Goal: Task Accomplishment & Management: Manage account settings

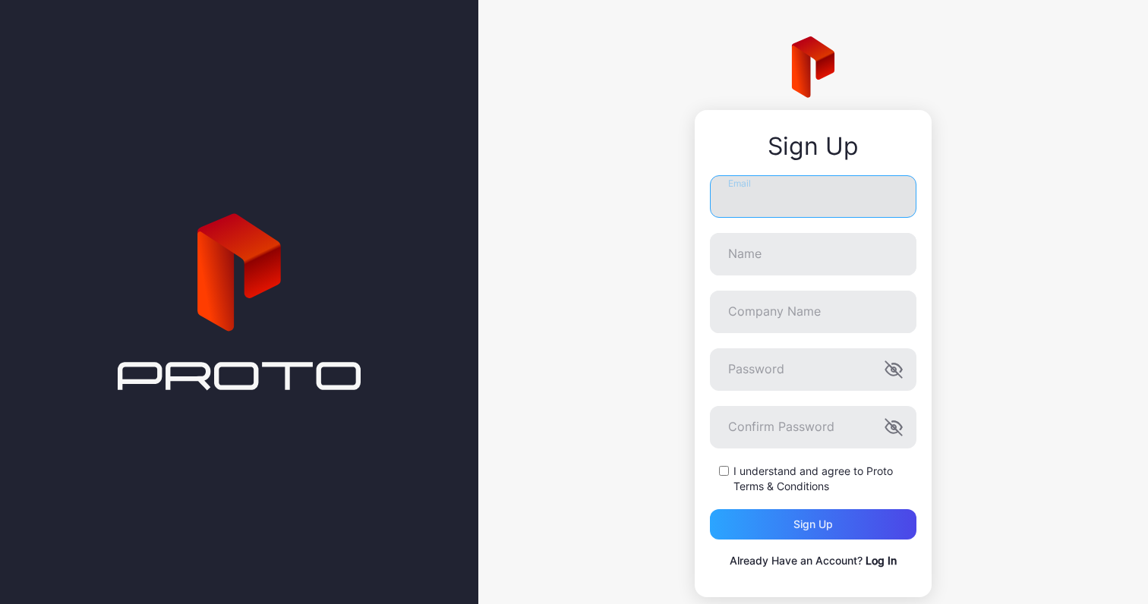
click at [812, 199] on input "Email" at bounding box center [813, 196] width 207 height 43
type input "**********"
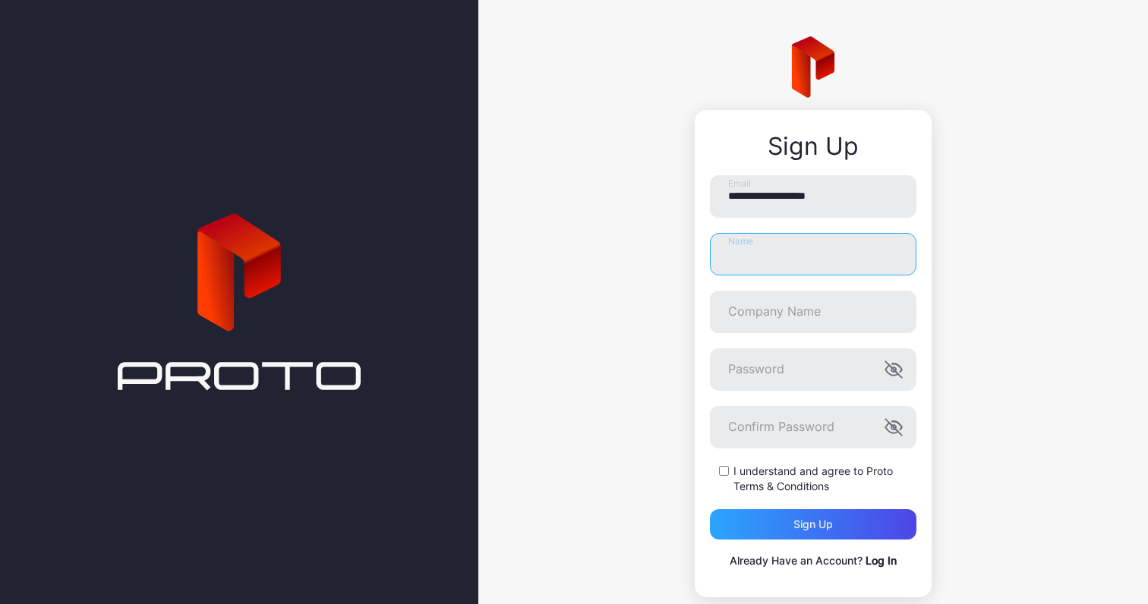
type input "**********"
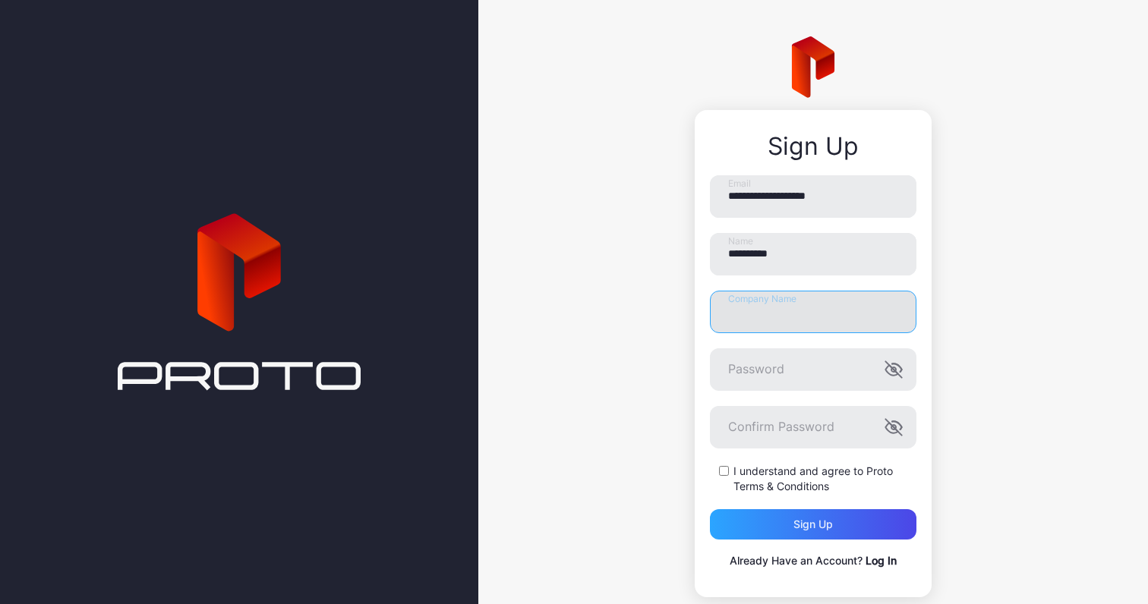
click at [779, 309] on input "Company Name" at bounding box center [813, 312] width 207 height 43
type input "********"
click at [755, 399] on form "**********" at bounding box center [813, 357] width 207 height 364
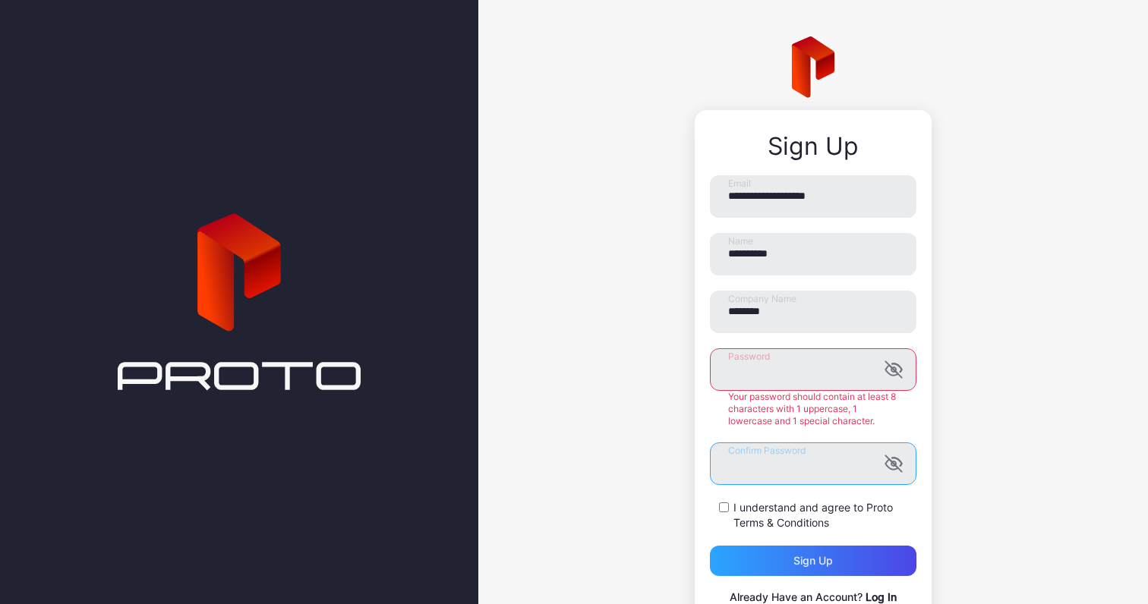
click at [784, 463] on form "**********" at bounding box center [813, 375] width 207 height 401
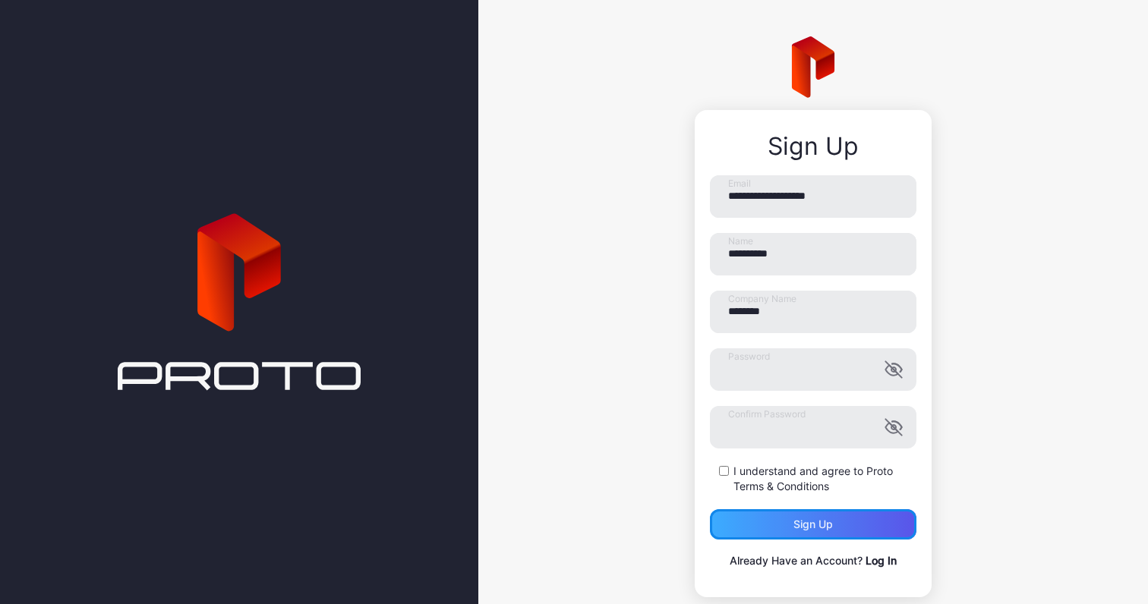
click at [759, 522] on div "Sign up" at bounding box center [813, 524] width 207 height 30
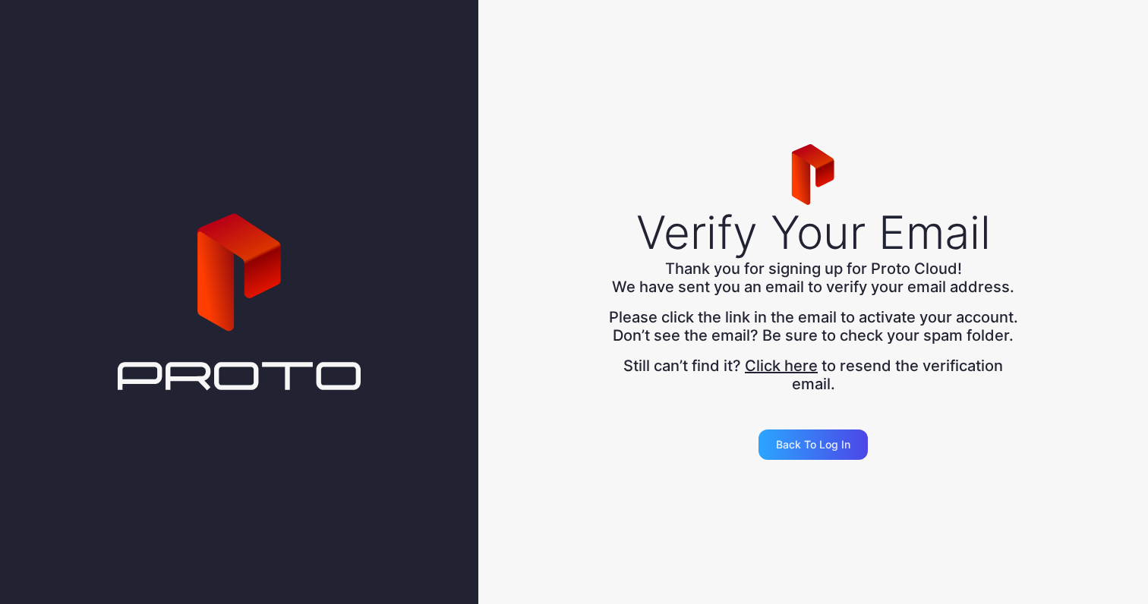
click at [226, 380] on icon at bounding box center [239, 302] width 243 height 820
click at [809, 449] on div "Back to Log in" at bounding box center [813, 445] width 74 height 12
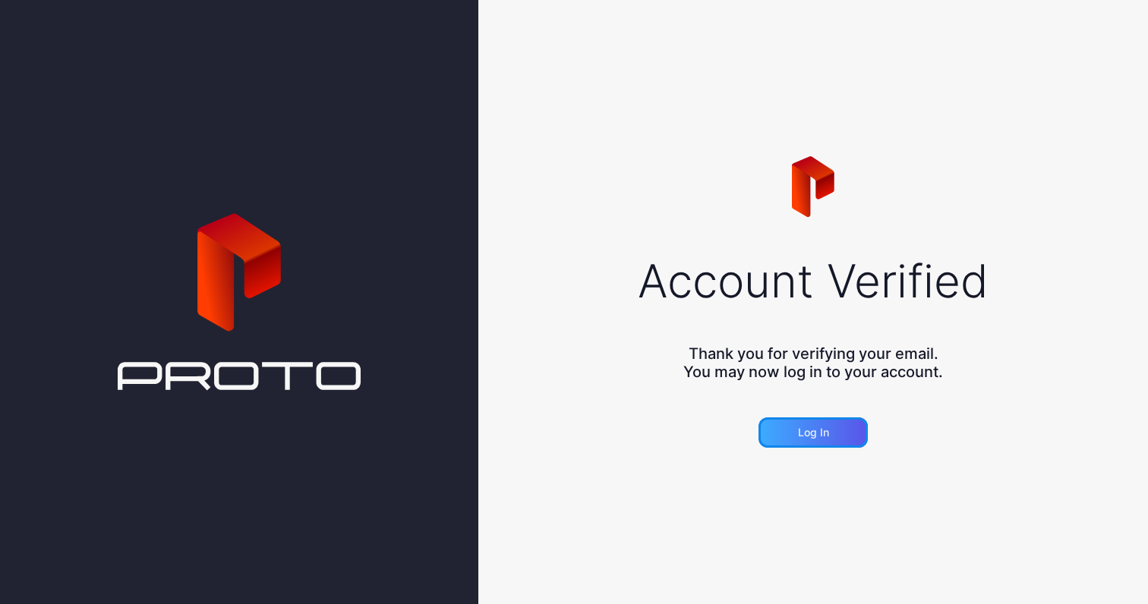
click at [787, 434] on div "Log in" at bounding box center [813, 433] width 109 height 30
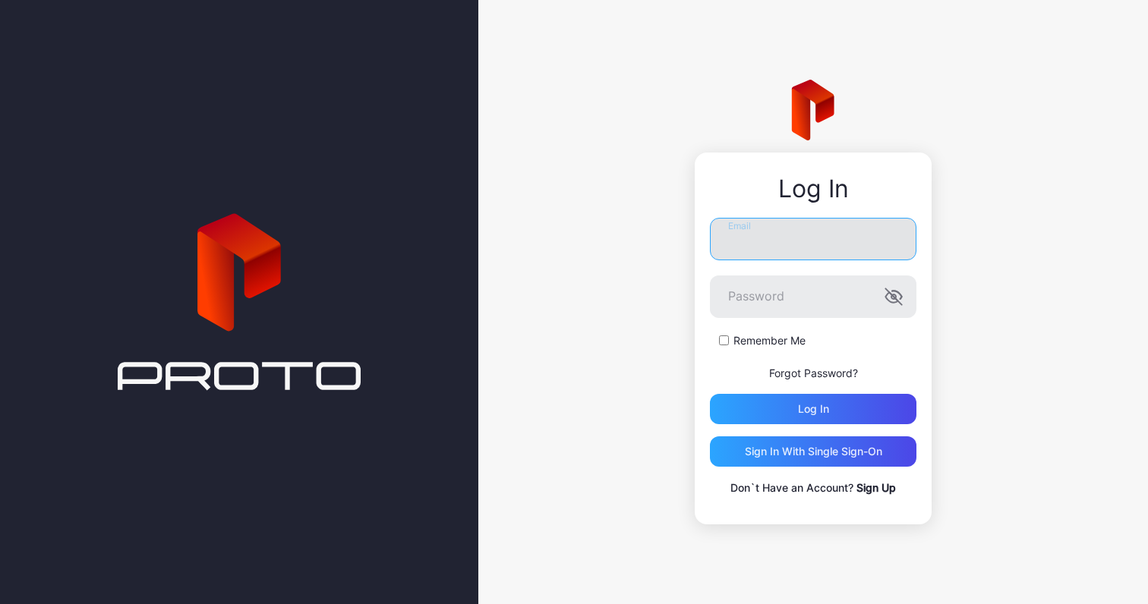
click at [764, 249] on input "Email" at bounding box center [813, 239] width 207 height 43
type input "**********"
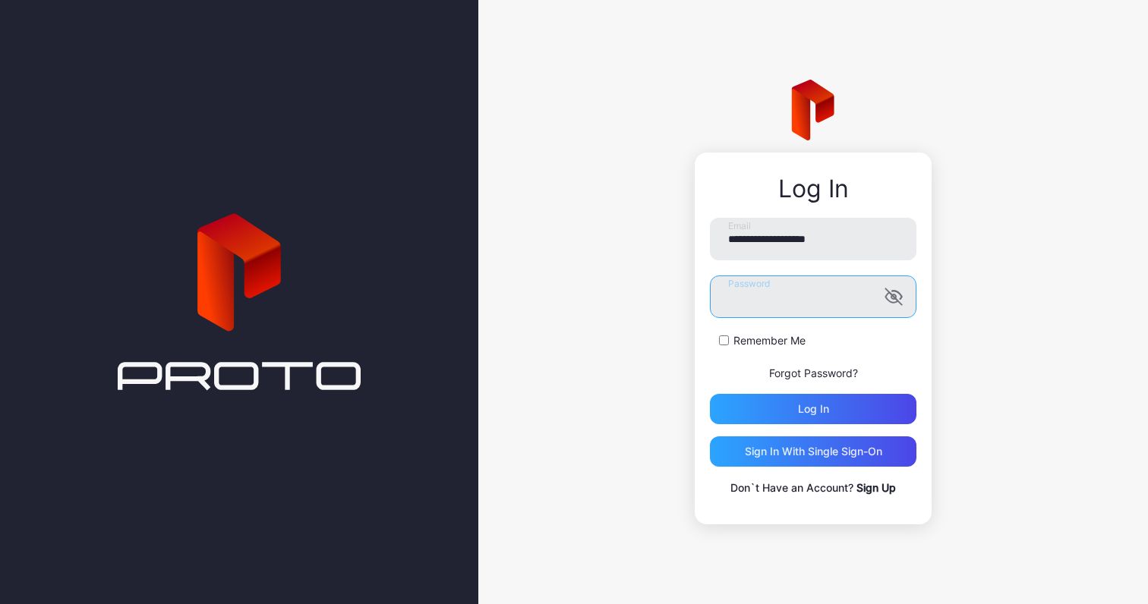
click at [710, 394] on button "Log in" at bounding box center [813, 409] width 207 height 30
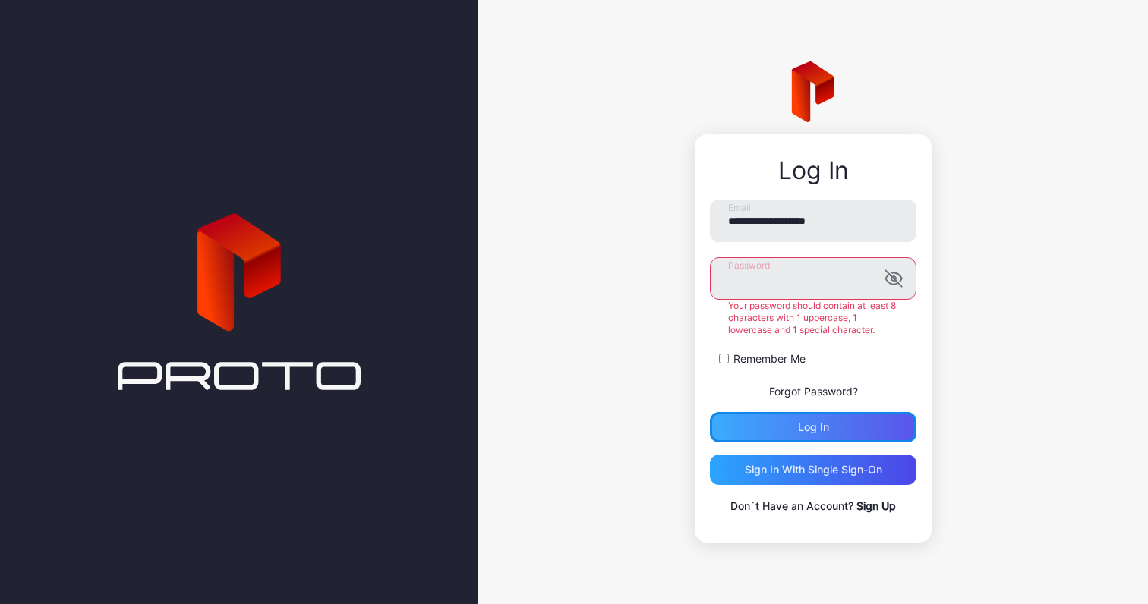
click at [839, 418] on div "Log in" at bounding box center [813, 427] width 207 height 30
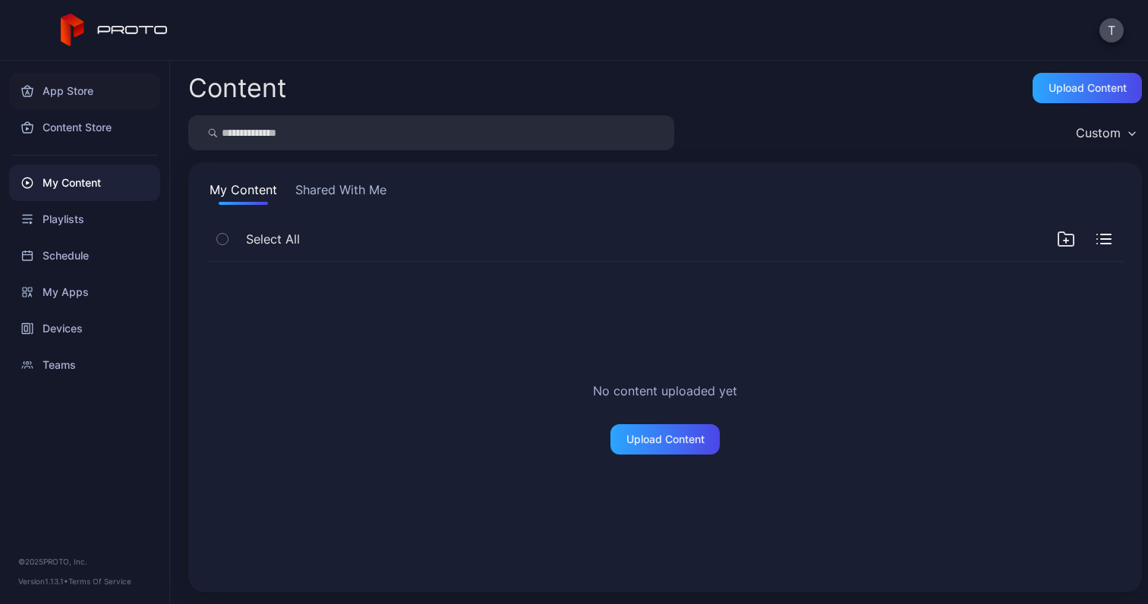
click at [55, 82] on div "App Store" at bounding box center [84, 91] width 151 height 36
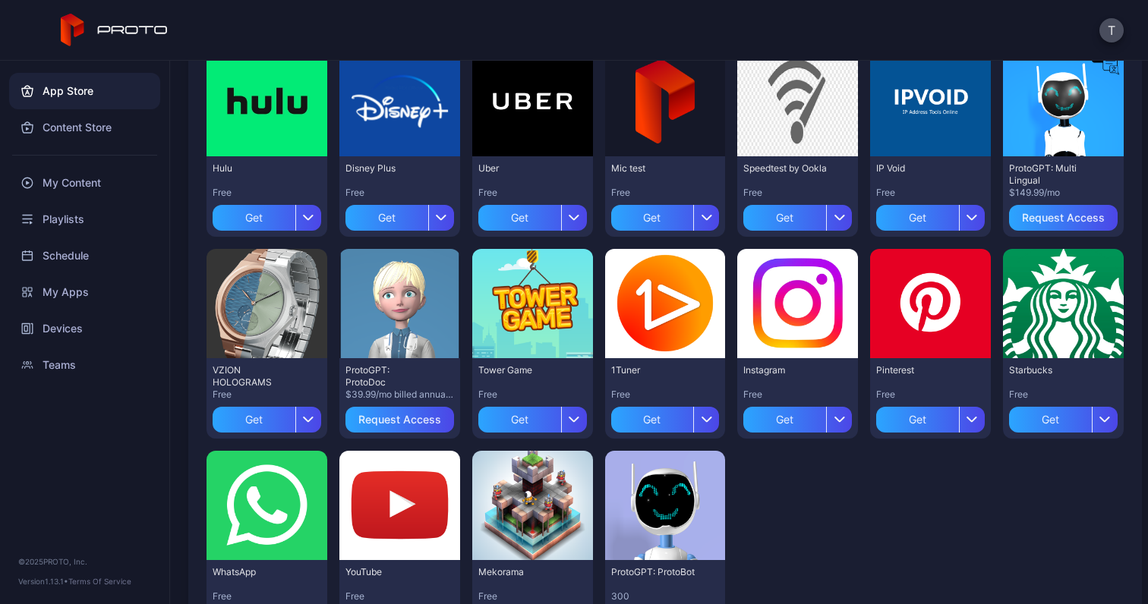
scroll to position [381, 0]
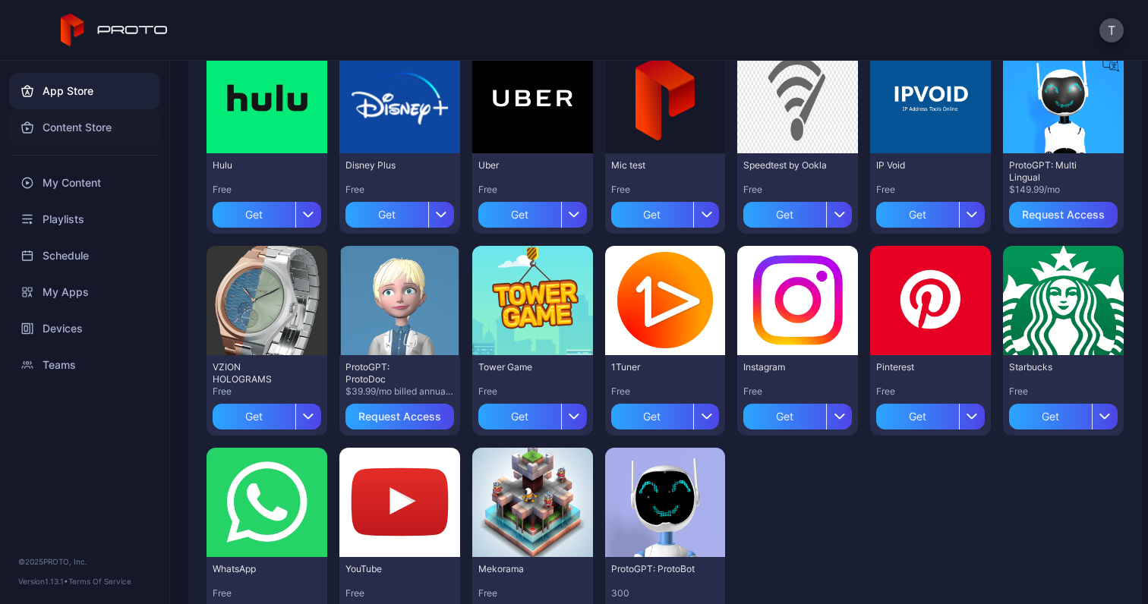
click at [108, 117] on div "Content Store" at bounding box center [84, 127] width 151 height 36
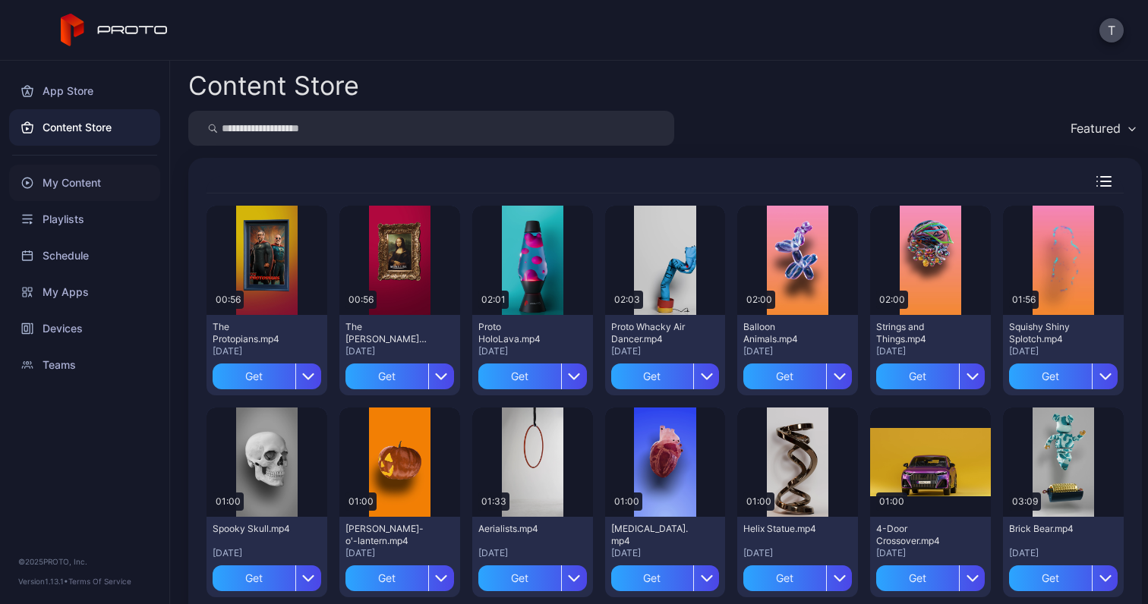
click at [108, 182] on div "My Content" at bounding box center [84, 183] width 151 height 36
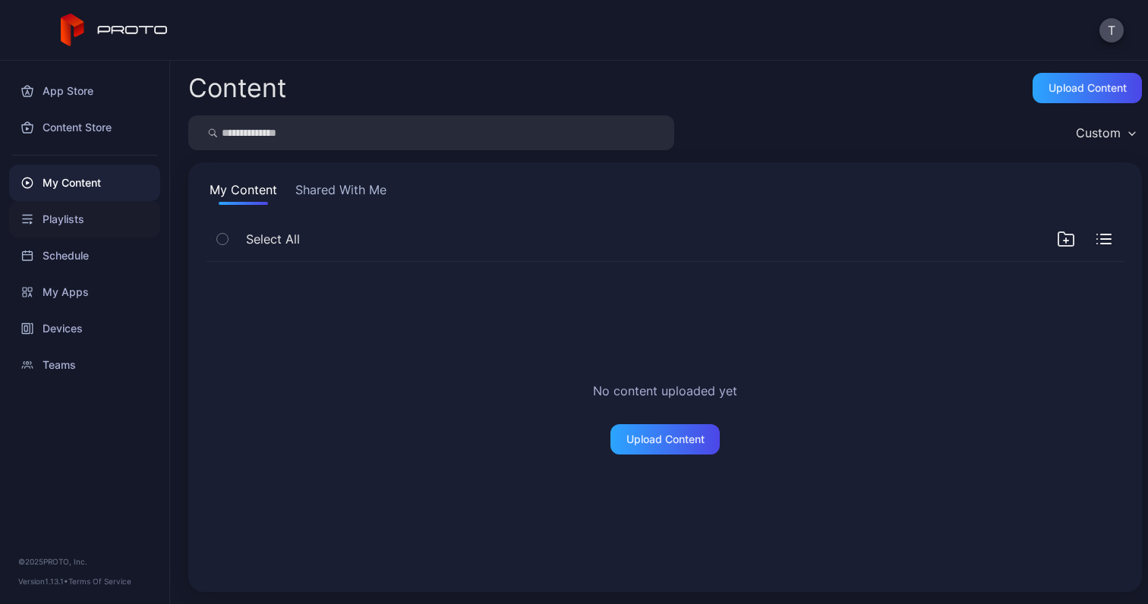
click at [98, 224] on div "Playlists" at bounding box center [84, 219] width 151 height 36
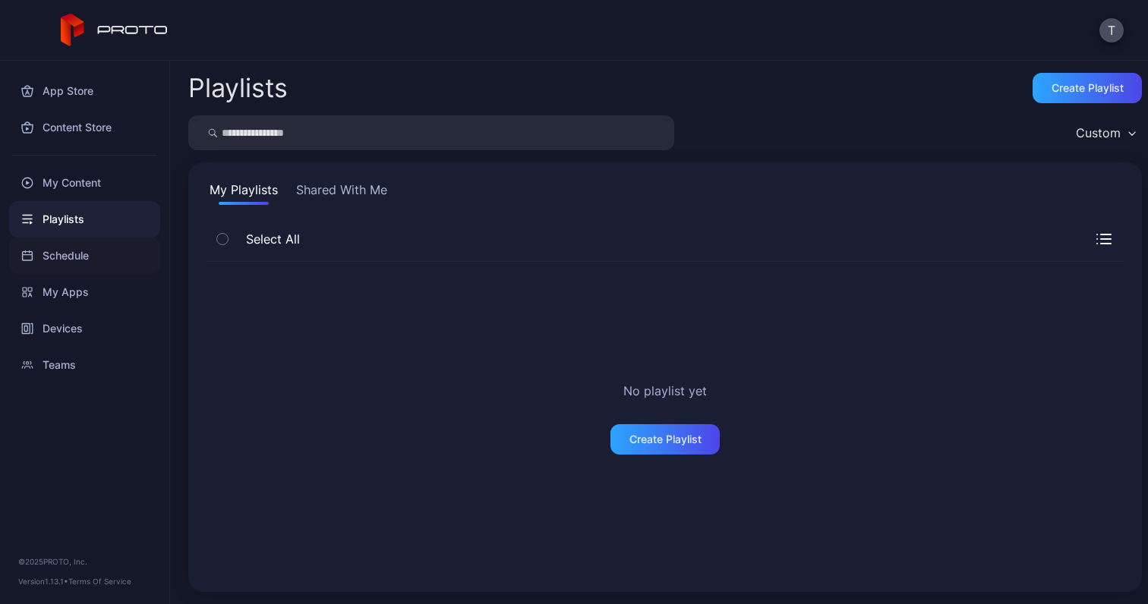
click at [96, 249] on div "Schedule" at bounding box center [84, 256] width 151 height 36
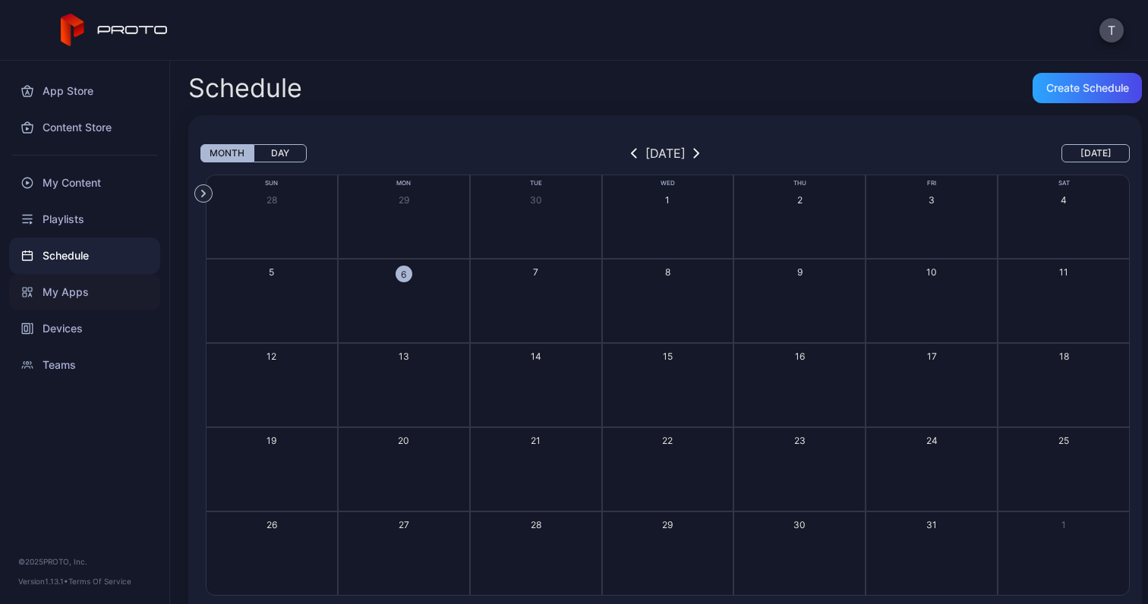
click at [101, 299] on div "My Apps" at bounding box center [84, 292] width 151 height 36
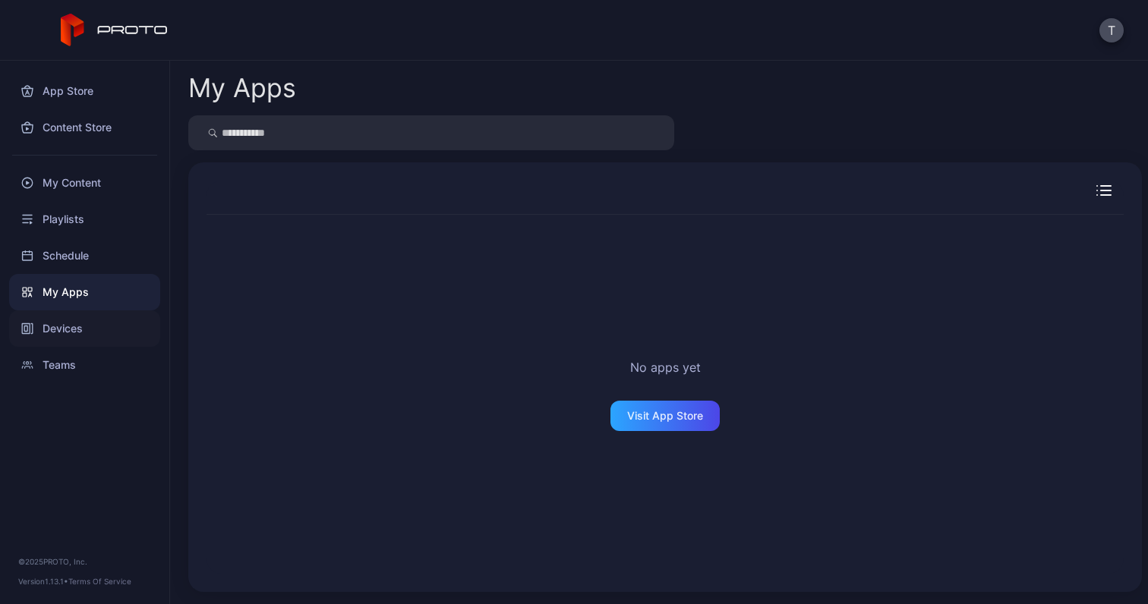
click at [93, 333] on div "Devices" at bounding box center [84, 329] width 151 height 36
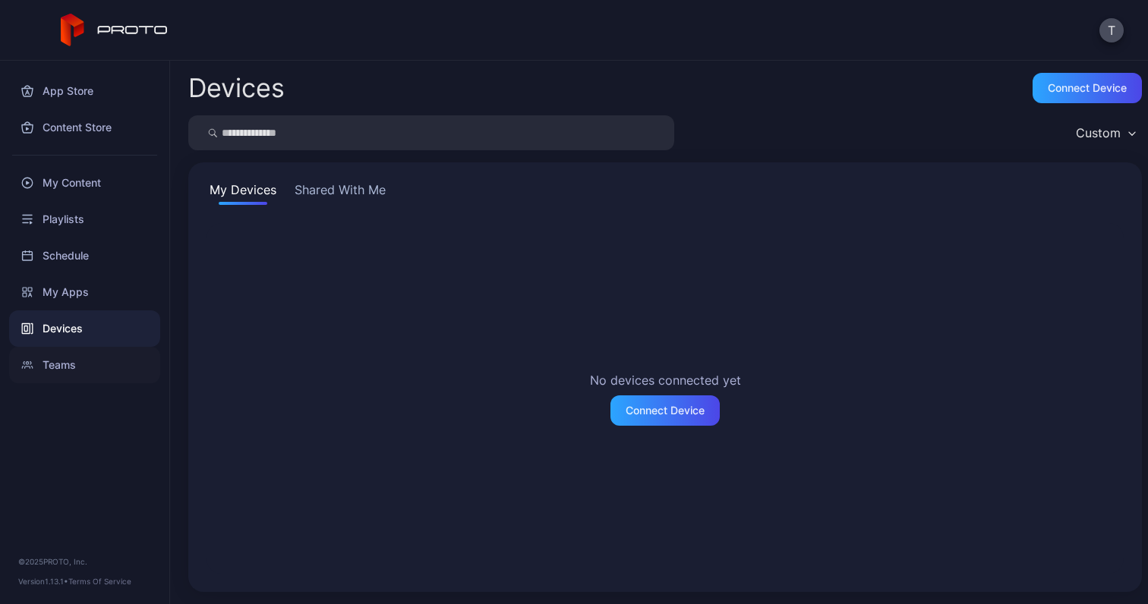
click at [96, 347] on div "Teams" at bounding box center [84, 365] width 151 height 36
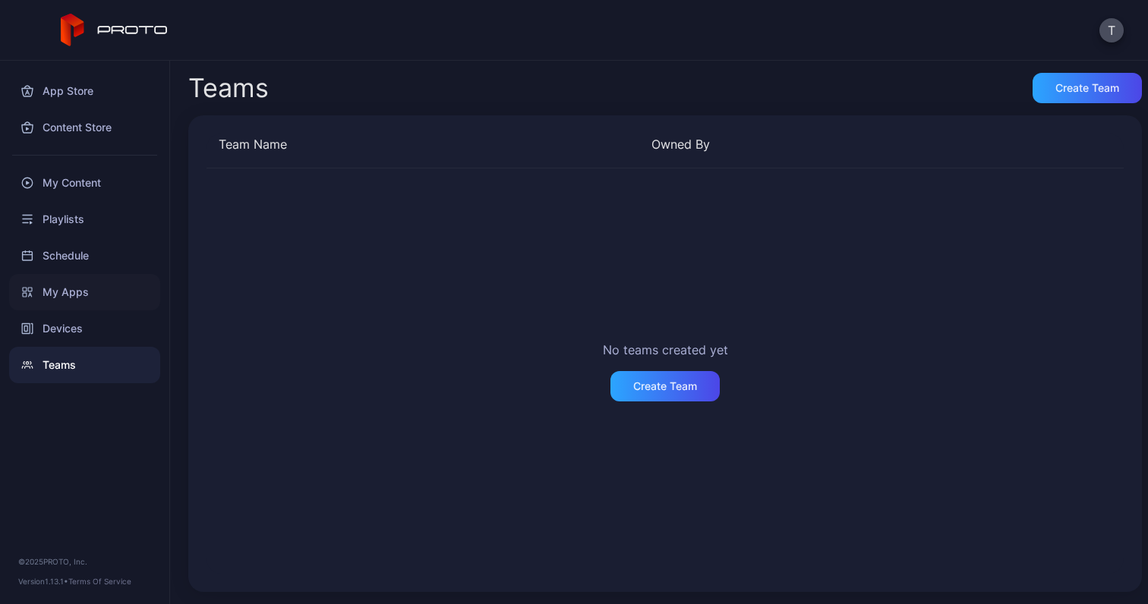
click at [73, 289] on div "My Apps" at bounding box center [84, 292] width 151 height 36
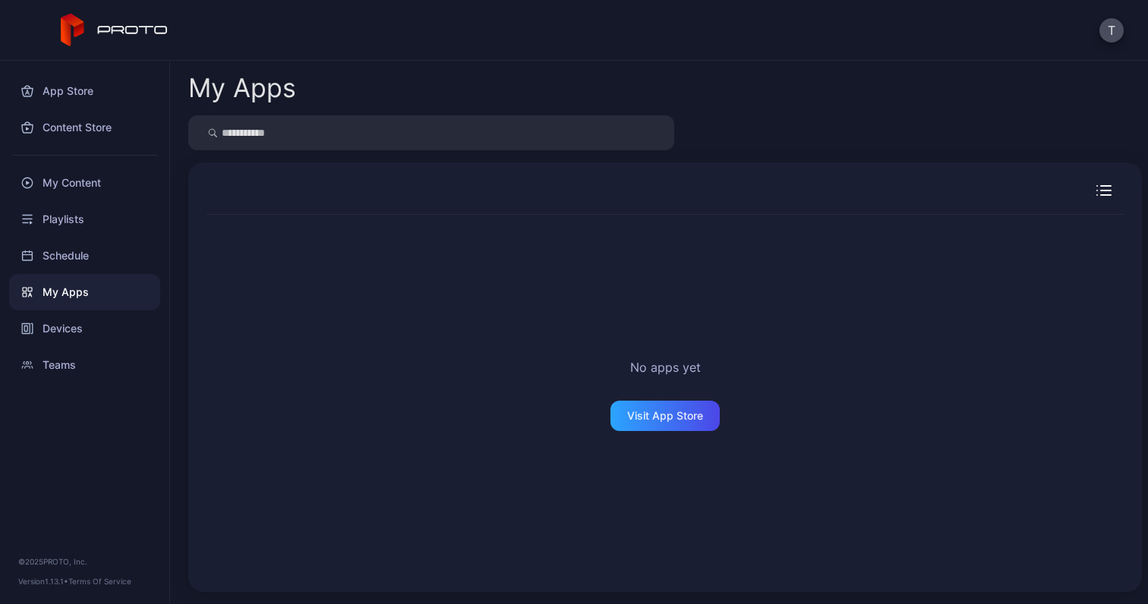
click at [1081, 200] on div at bounding box center [665, 198] width 917 height 34
click at [106, 257] on div "Schedule" at bounding box center [84, 256] width 151 height 36
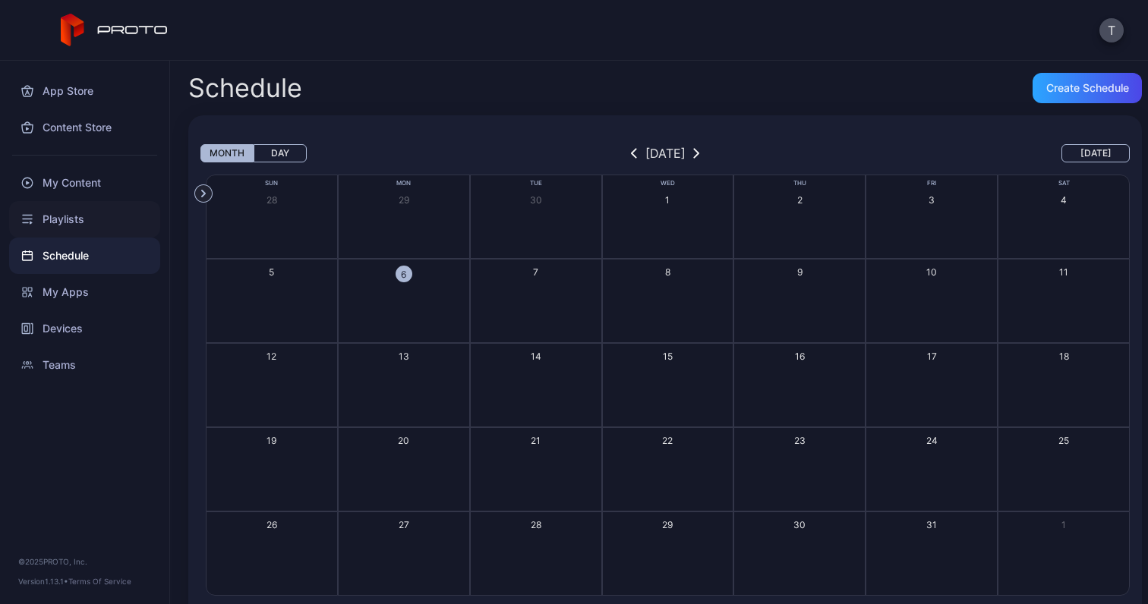
click at [90, 232] on div "Playlists" at bounding box center [84, 219] width 151 height 36
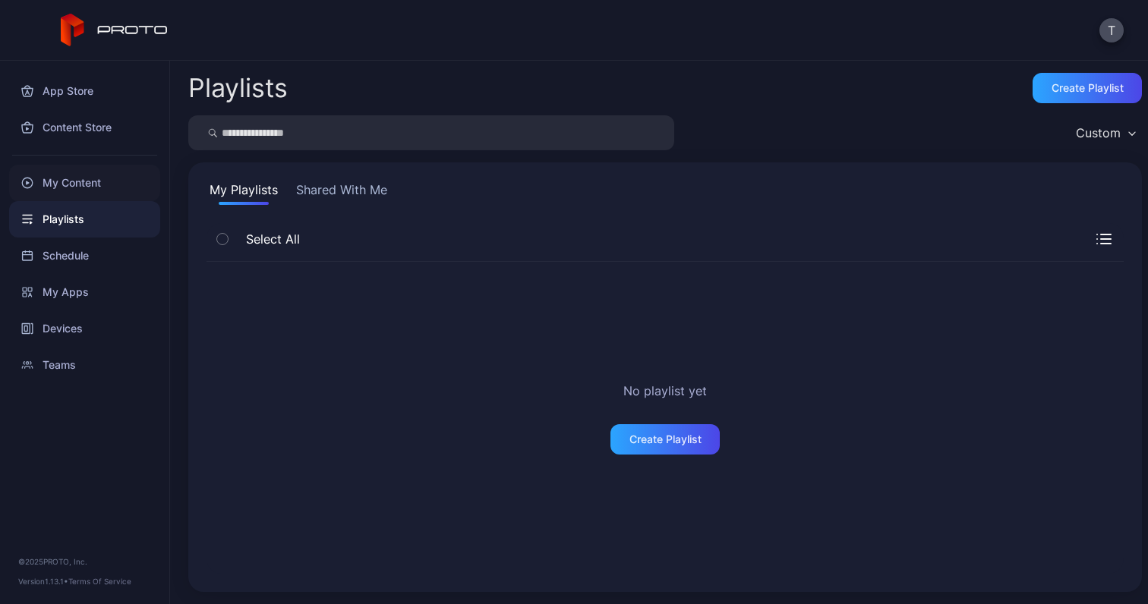
click at [110, 178] on div "My Content" at bounding box center [84, 183] width 151 height 36
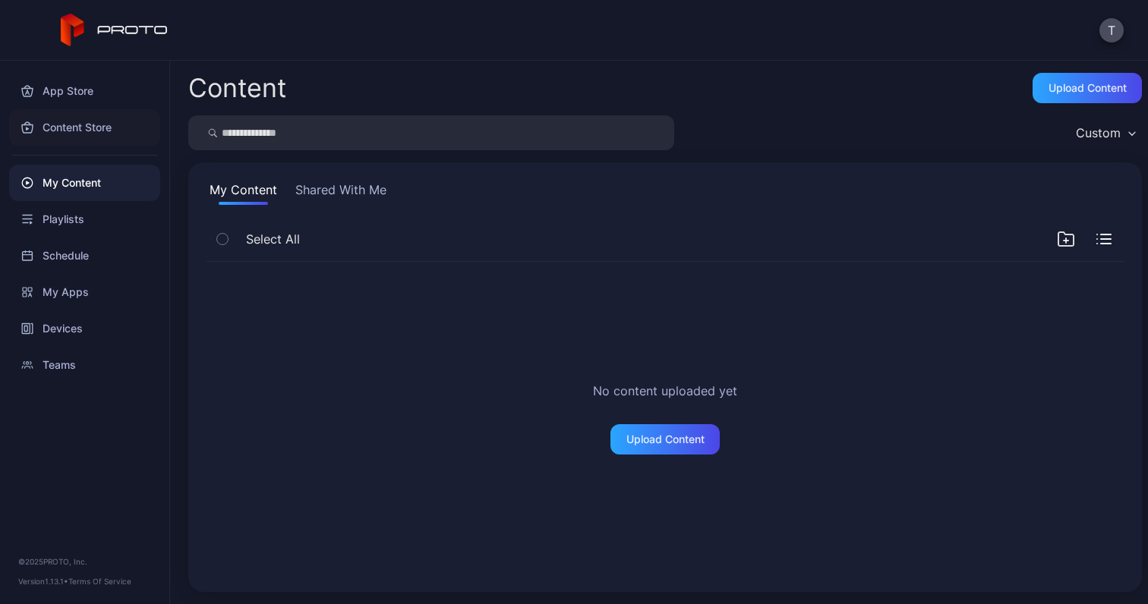
click at [122, 127] on div "Content Store" at bounding box center [84, 127] width 151 height 36
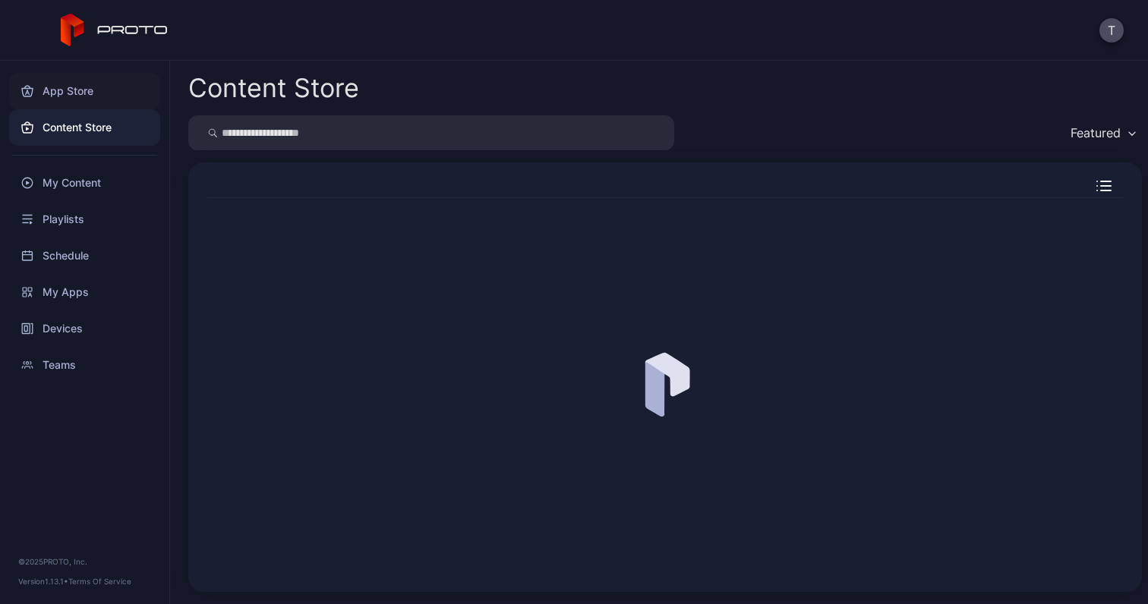
click at [109, 84] on div "App Store" at bounding box center [84, 91] width 151 height 36
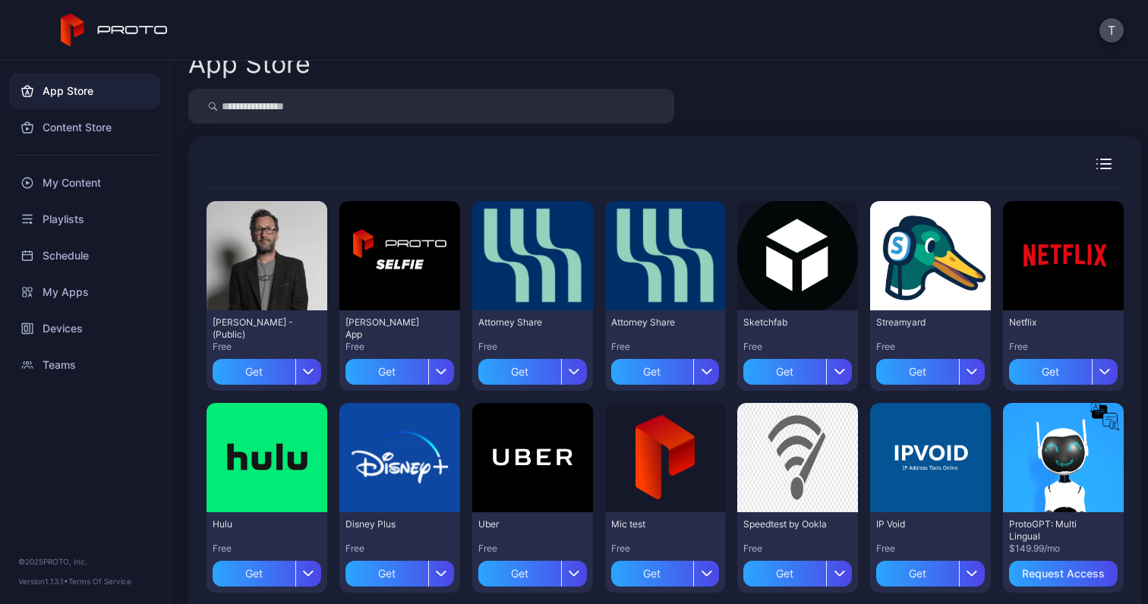
scroll to position [14, 0]
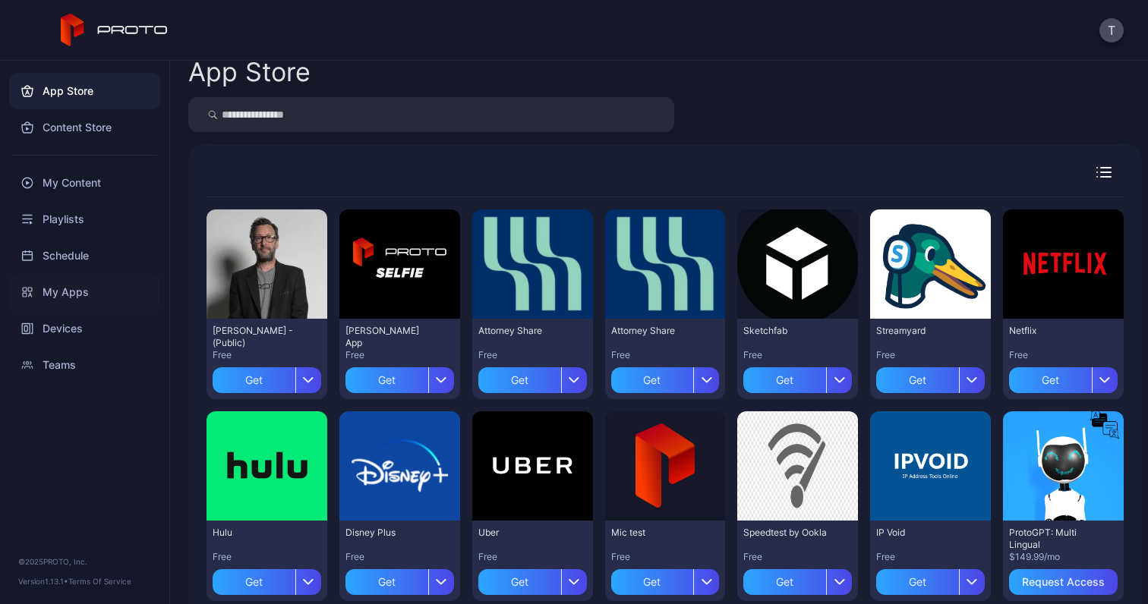
click at [74, 282] on div "My Apps" at bounding box center [84, 292] width 151 height 36
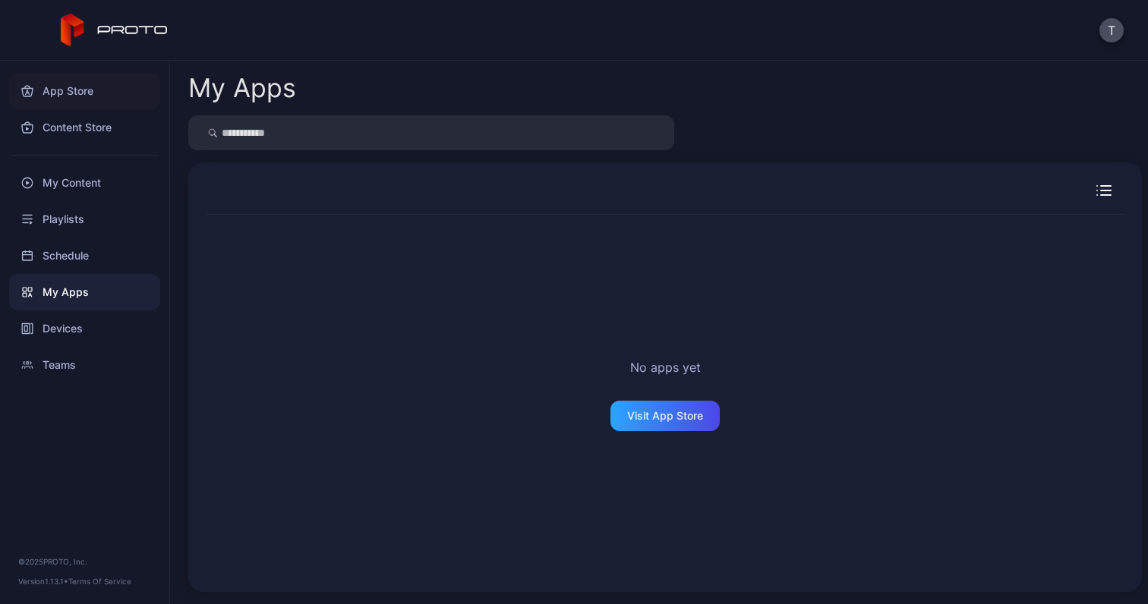
click at [105, 93] on div "App Store" at bounding box center [84, 91] width 151 height 36
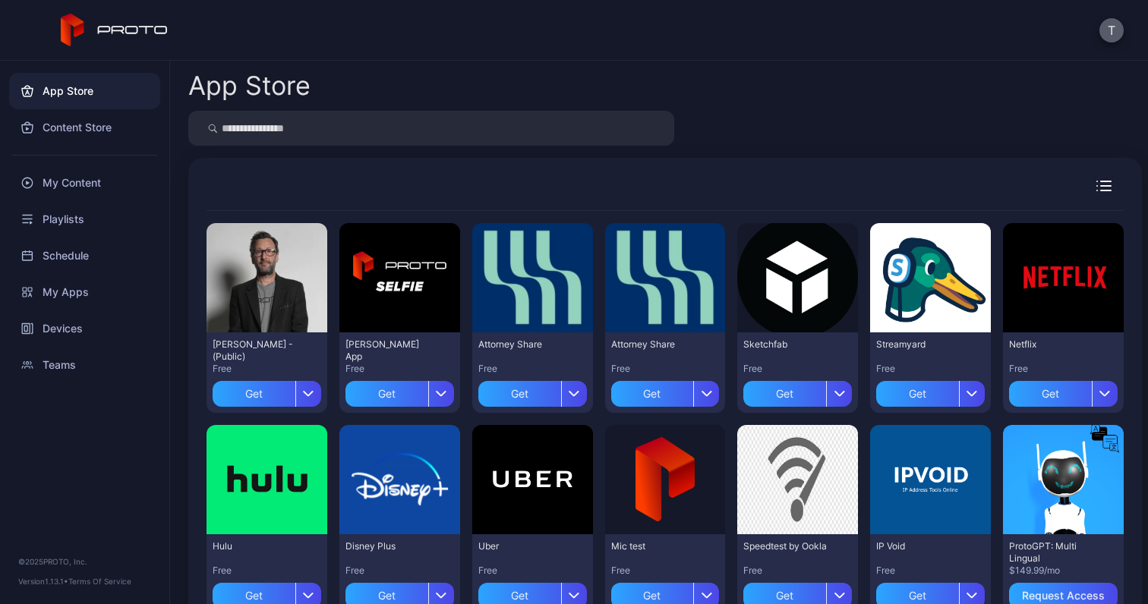
click at [1112, 31] on button "T" at bounding box center [1111, 30] width 24 height 24
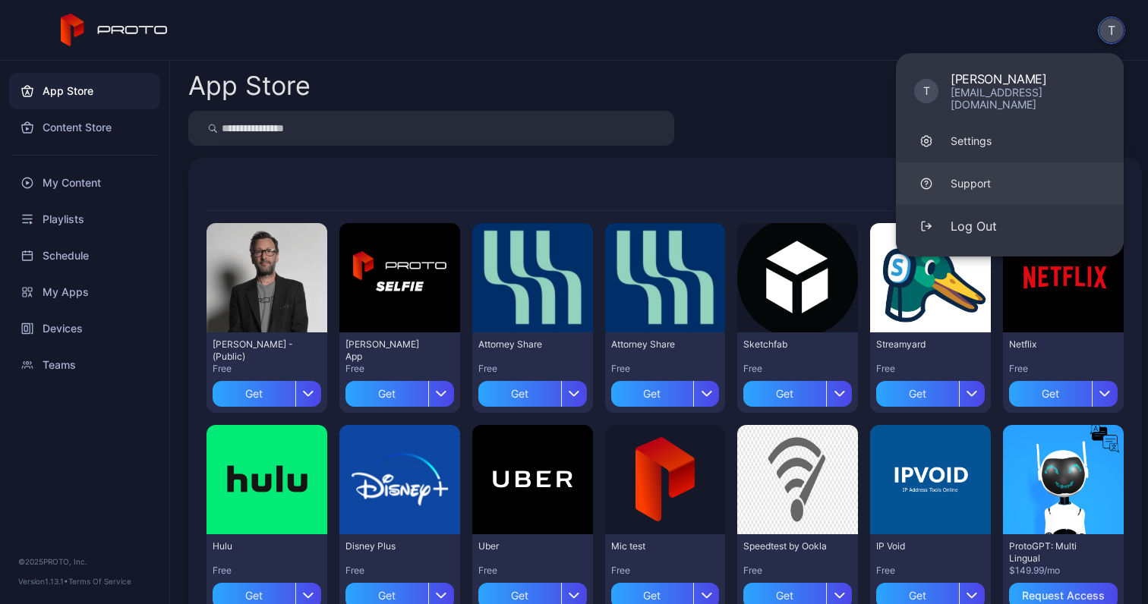
click at [1016, 170] on link "Support" at bounding box center [1010, 183] width 228 height 43
click at [99, 286] on div "My Apps" at bounding box center [84, 292] width 151 height 36
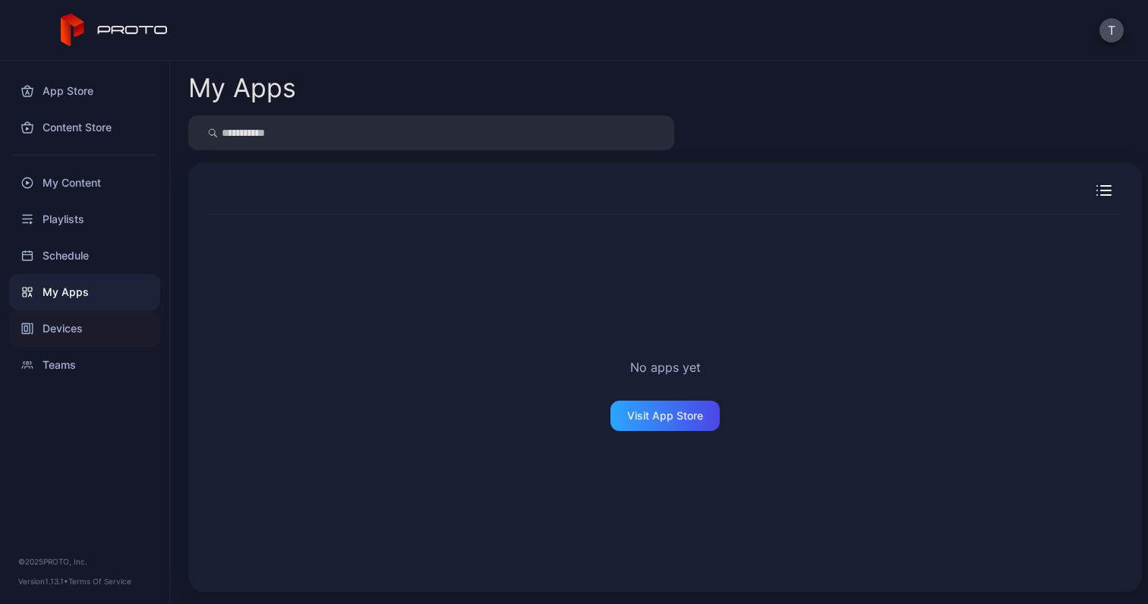
click at [96, 316] on div "Devices" at bounding box center [84, 329] width 151 height 36
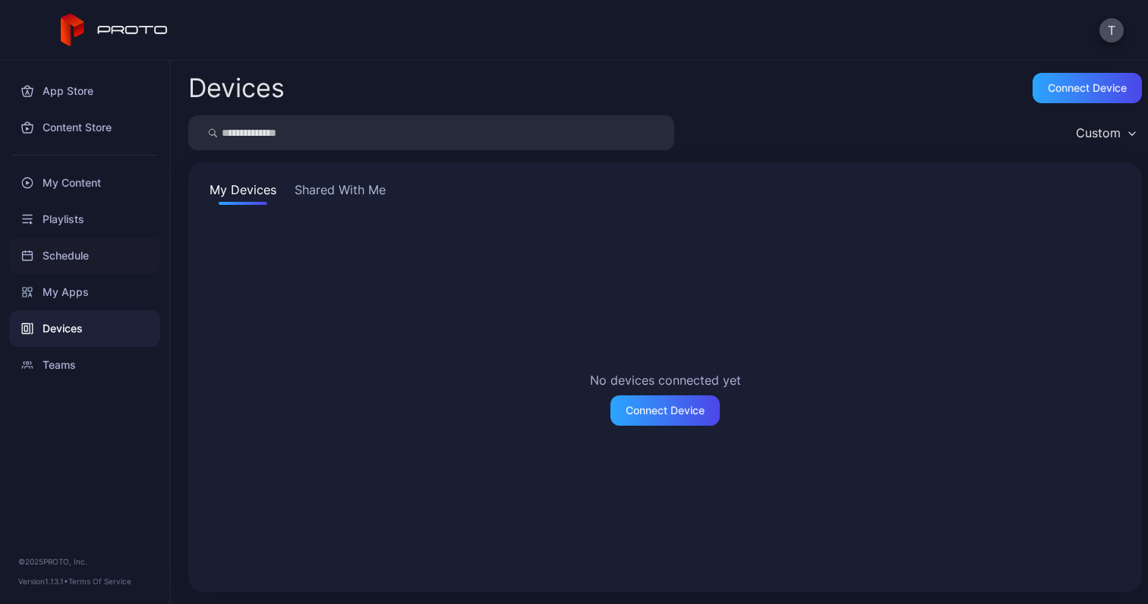
click at [97, 262] on div "Schedule" at bounding box center [84, 256] width 151 height 36
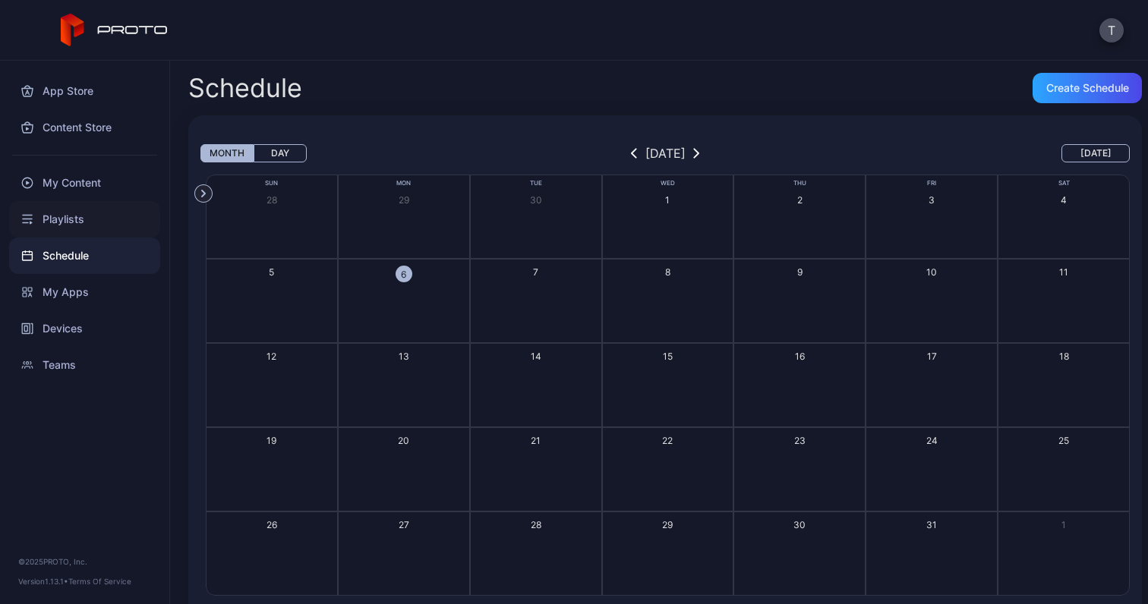
click at [101, 215] on div "Playlists" at bounding box center [84, 219] width 151 height 36
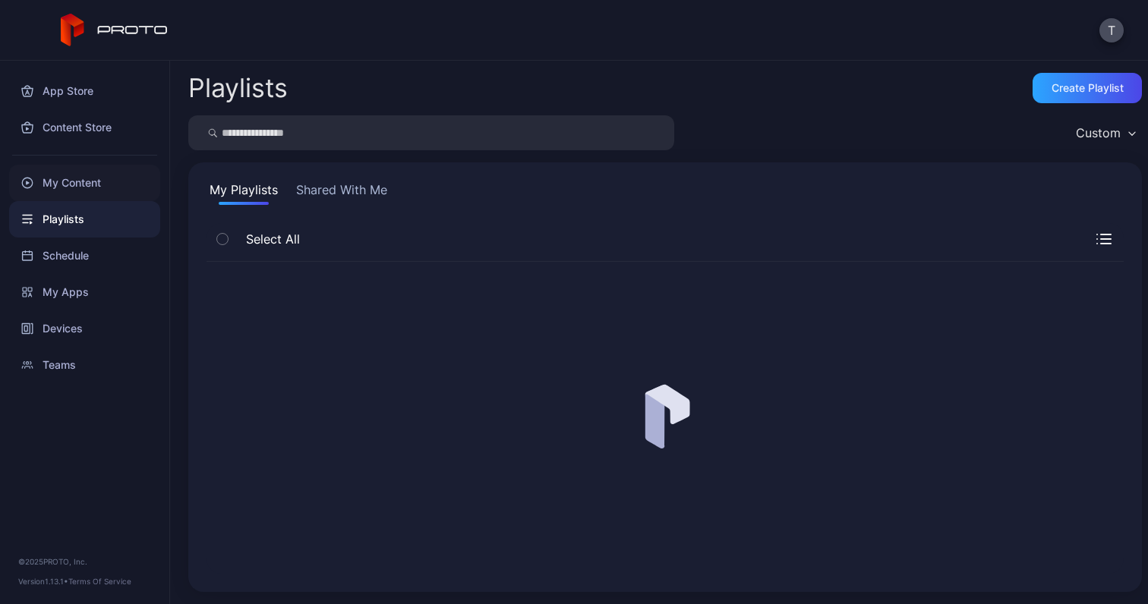
click at [109, 175] on div "My Content" at bounding box center [84, 183] width 151 height 36
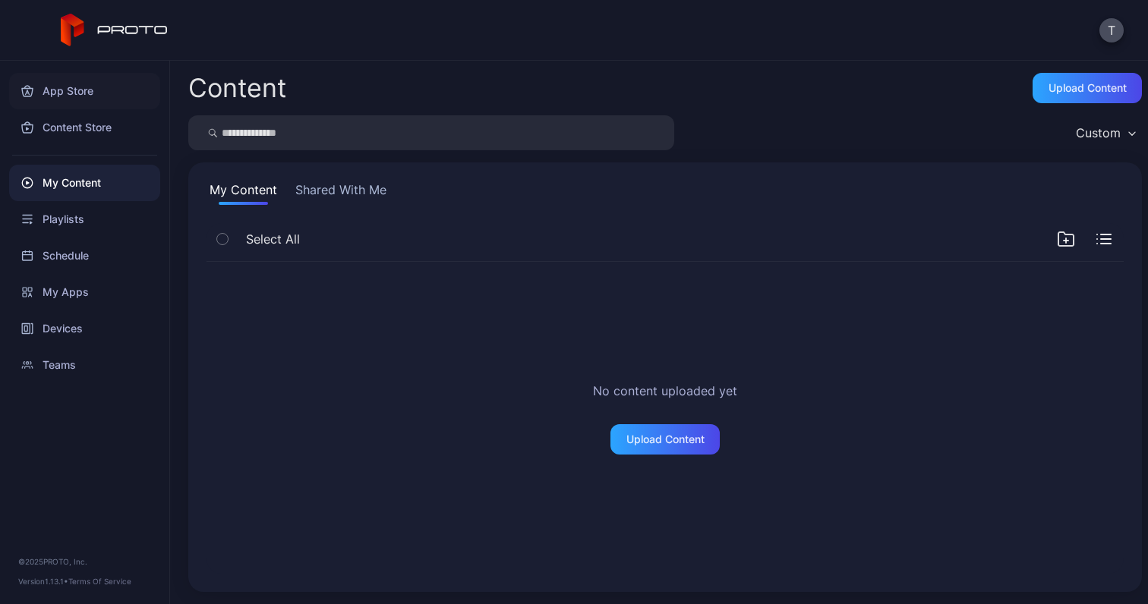
click at [96, 98] on div "App Store" at bounding box center [84, 91] width 151 height 36
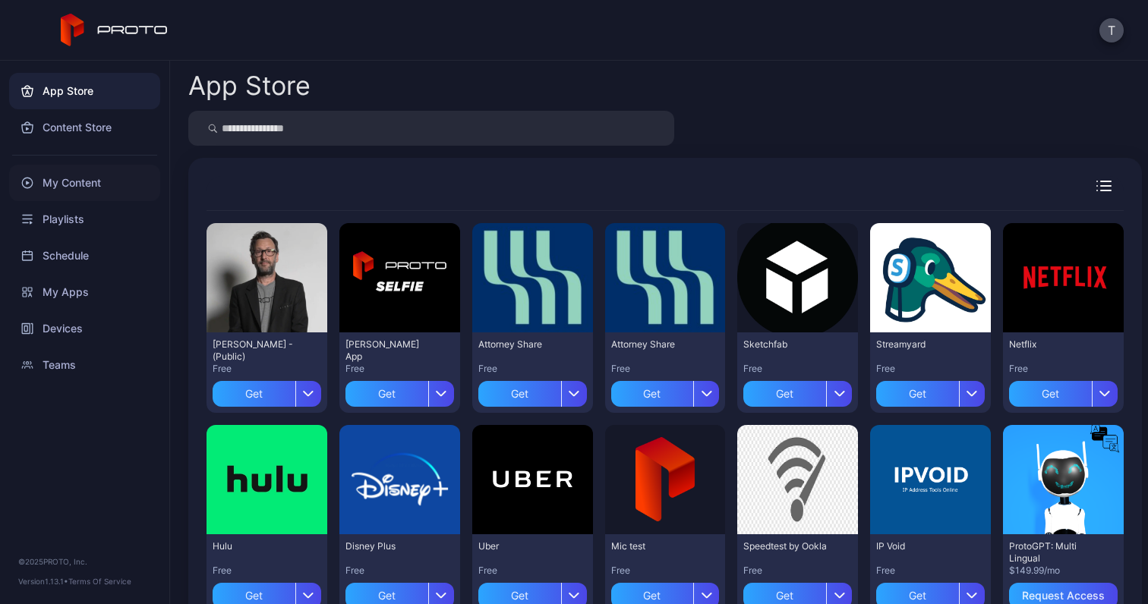
click at [81, 175] on div "My Content" at bounding box center [84, 183] width 151 height 36
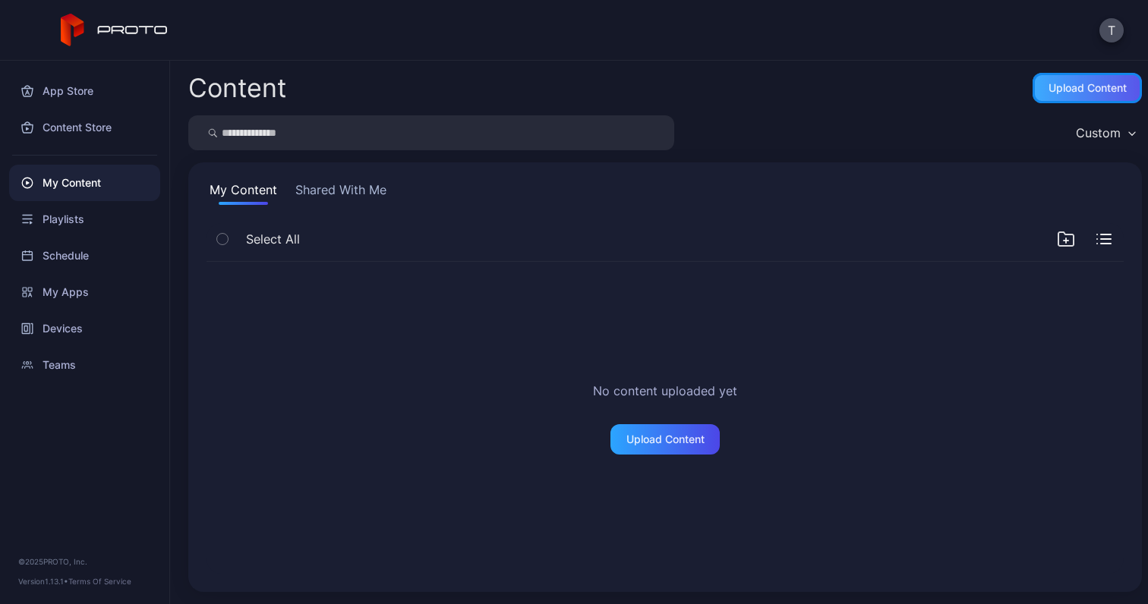
click at [1049, 85] on div "Upload Content" at bounding box center [1088, 88] width 78 height 12
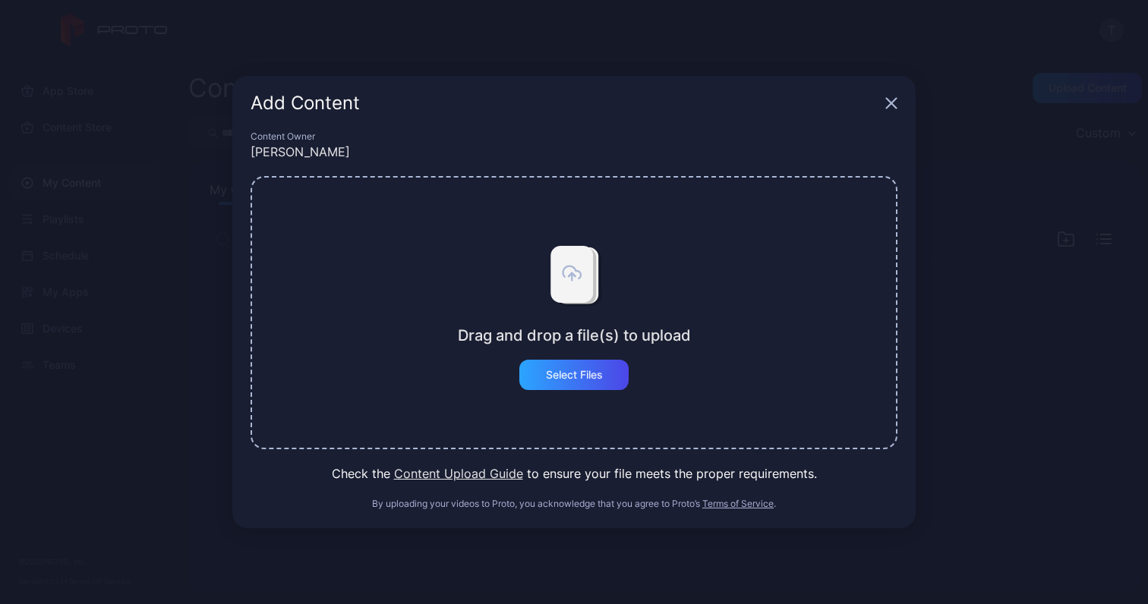
click at [892, 100] on icon "button" at bounding box center [891, 103] width 12 height 12
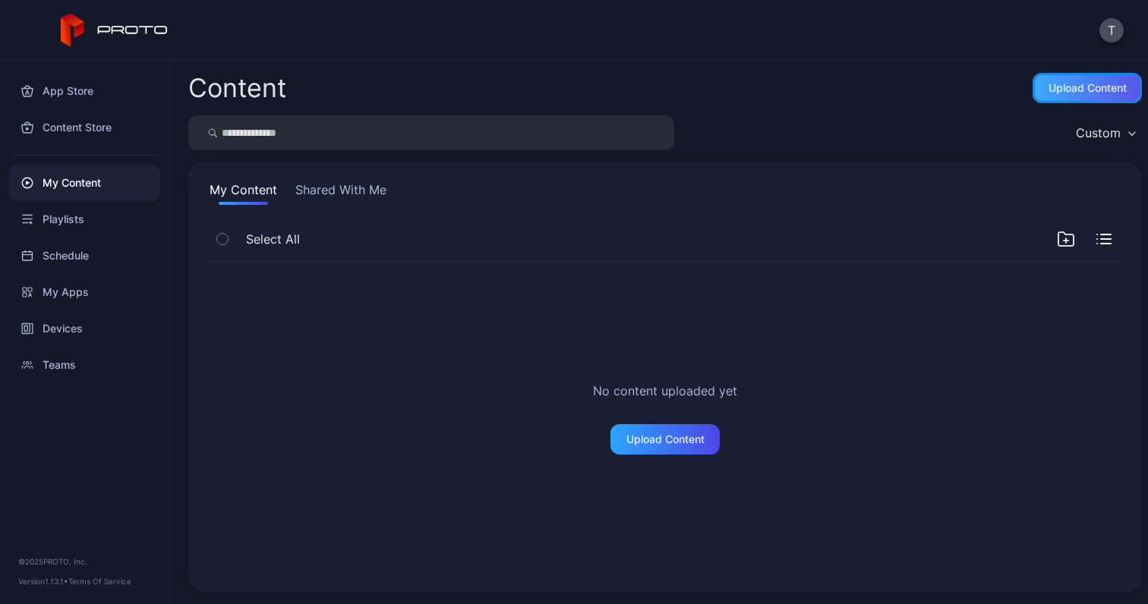
click at [1049, 90] on div "Upload Content" at bounding box center [1088, 88] width 78 height 12
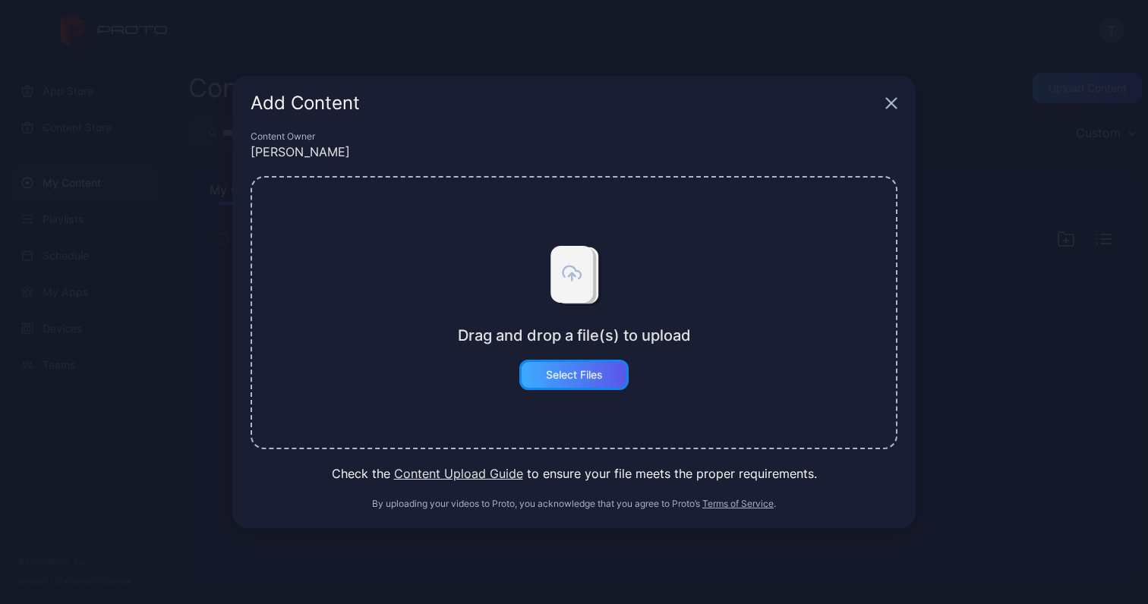
click at [569, 381] on div "Select Files" at bounding box center [573, 375] width 109 height 30
click at [892, 100] on icon "button" at bounding box center [891, 103] width 12 height 12
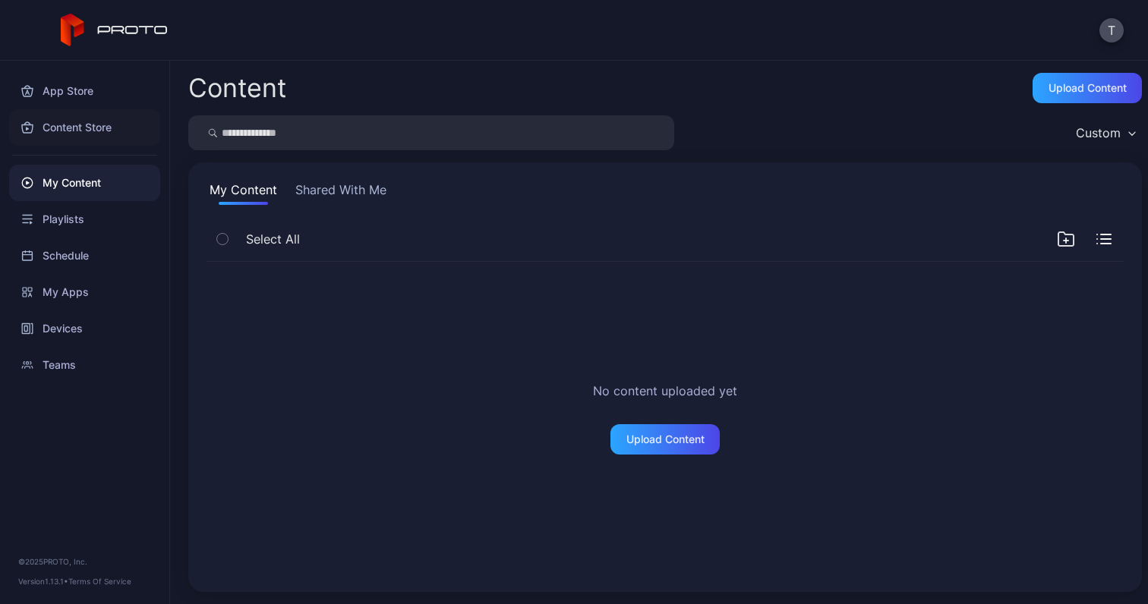
click at [86, 134] on div "Content Store" at bounding box center [84, 127] width 151 height 36
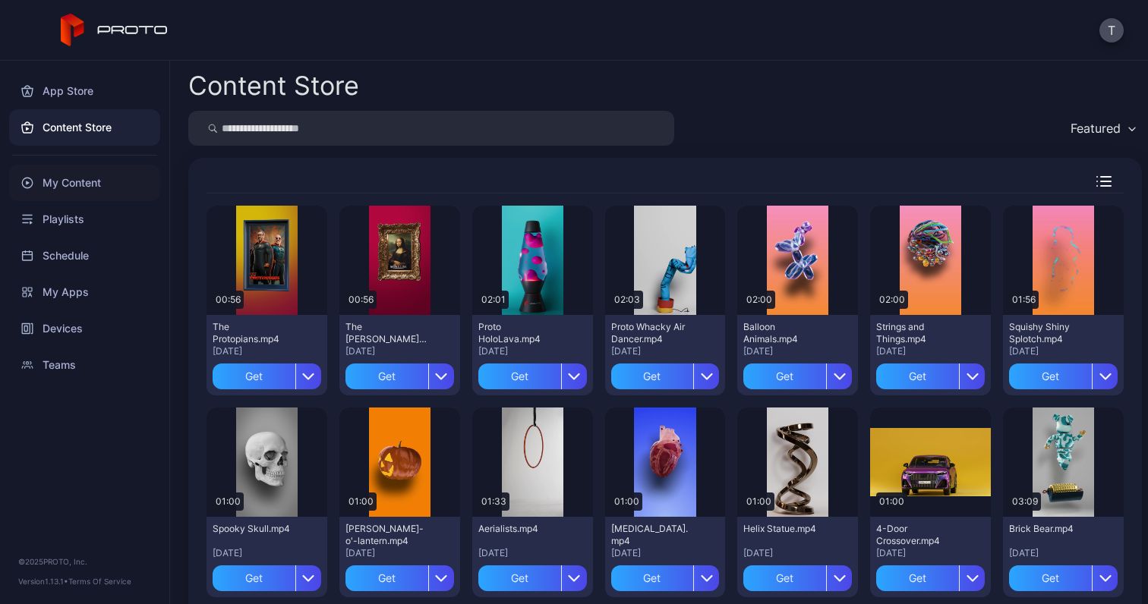
click at [69, 186] on div "My Content" at bounding box center [84, 183] width 151 height 36
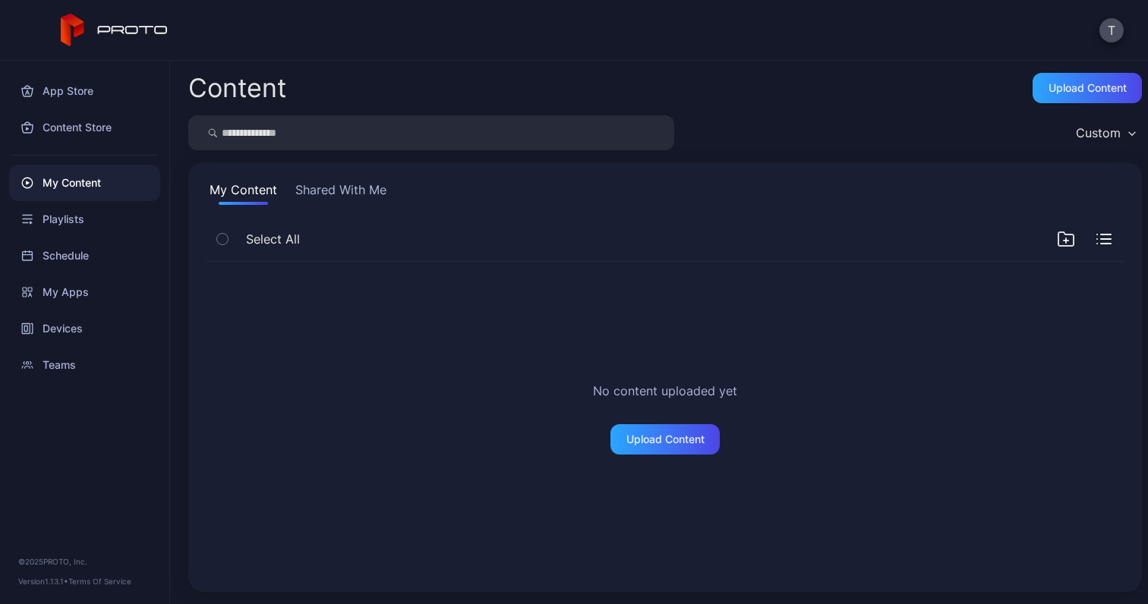
click at [1076, 125] on div "Custom" at bounding box center [1098, 132] width 45 height 15
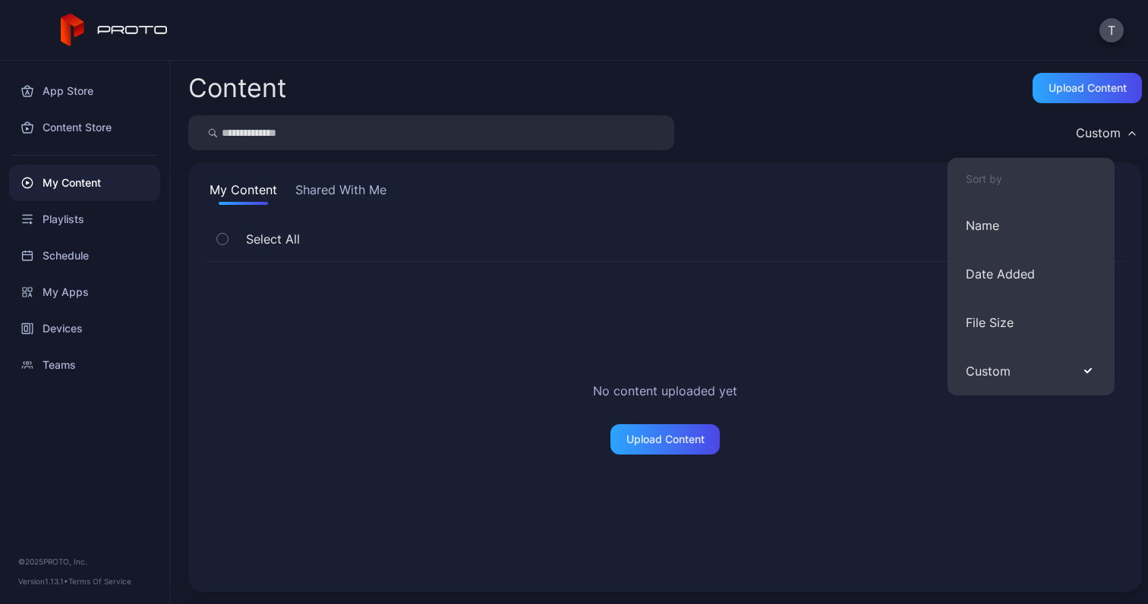
click at [1076, 125] on div "Custom" at bounding box center [1098, 132] width 45 height 15
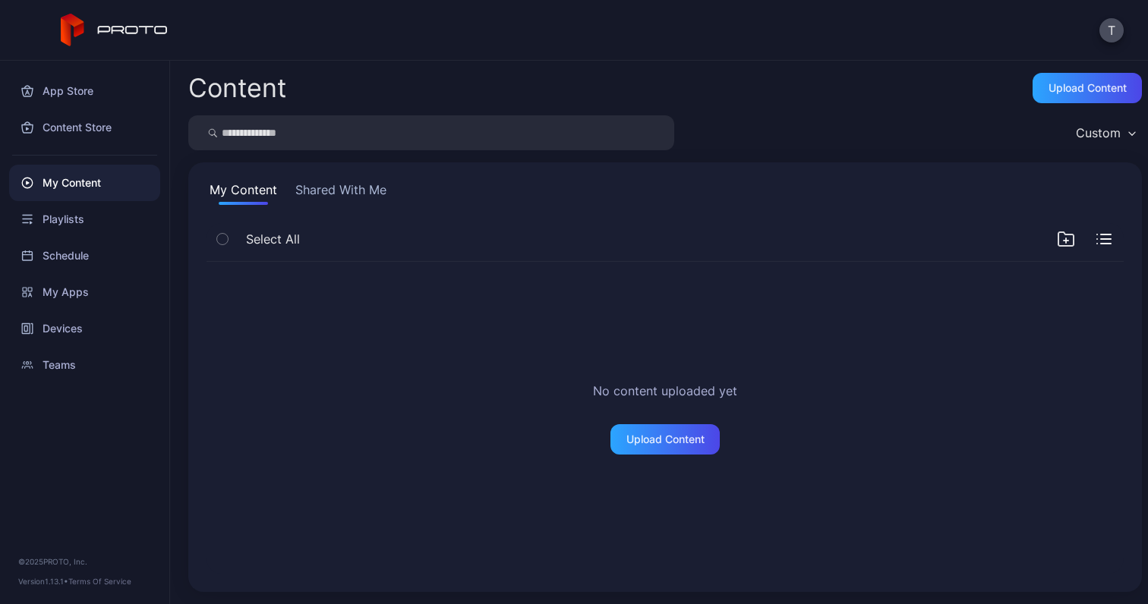
click at [330, 197] on button "Shared With Me" at bounding box center [340, 193] width 97 height 24
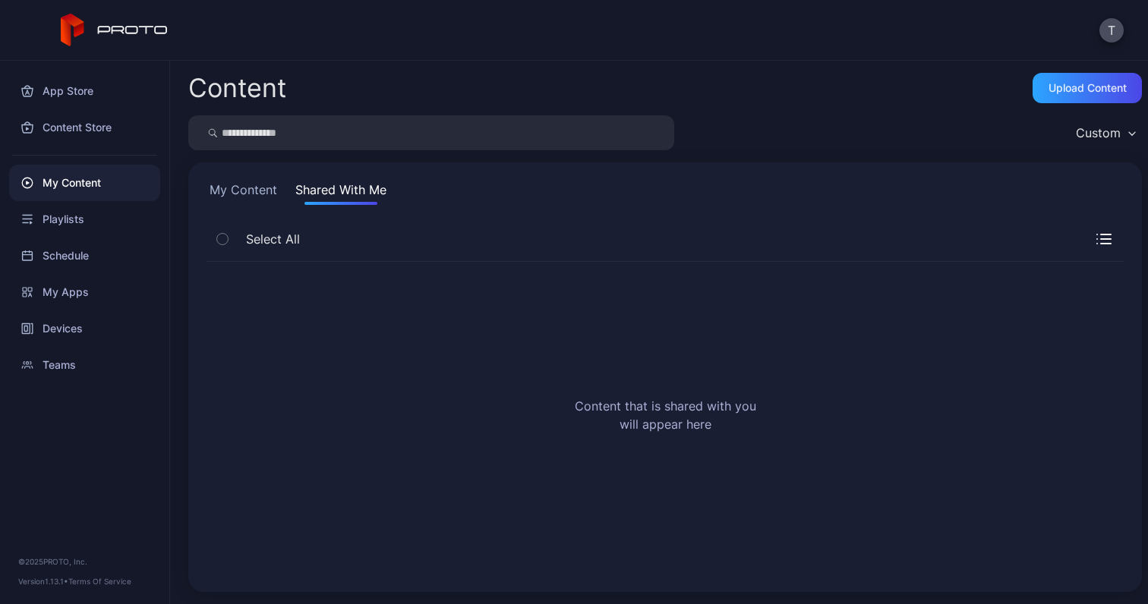
click at [222, 193] on button "My Content" at bounding box center [244, 193] width 74 height 24
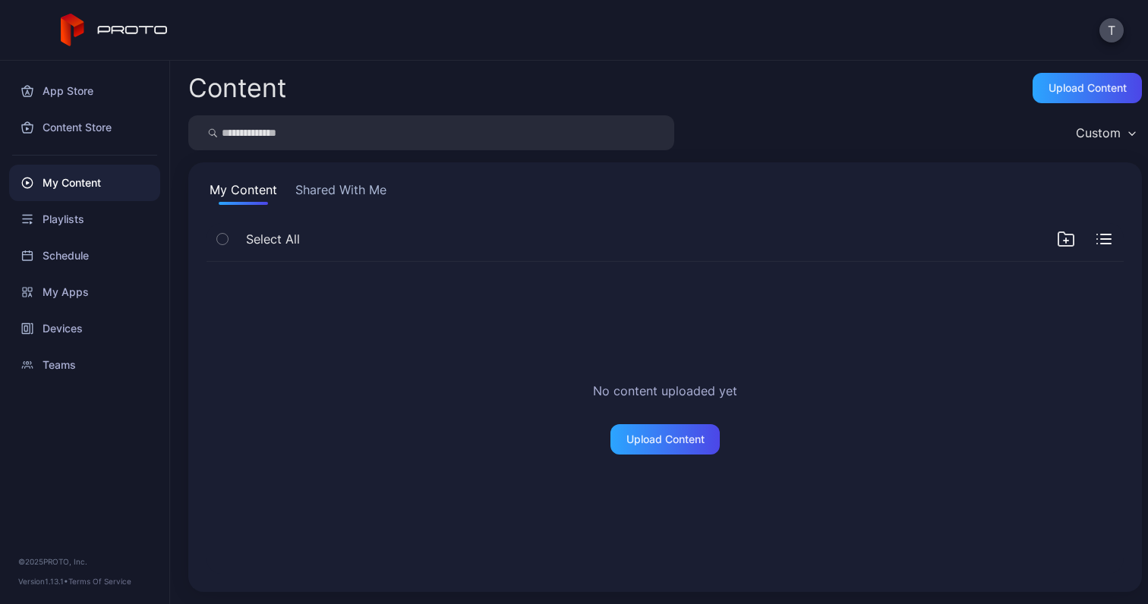
click at [1057, 242] on icon "button" at bounding box center [1066, 239] width 18 height 18
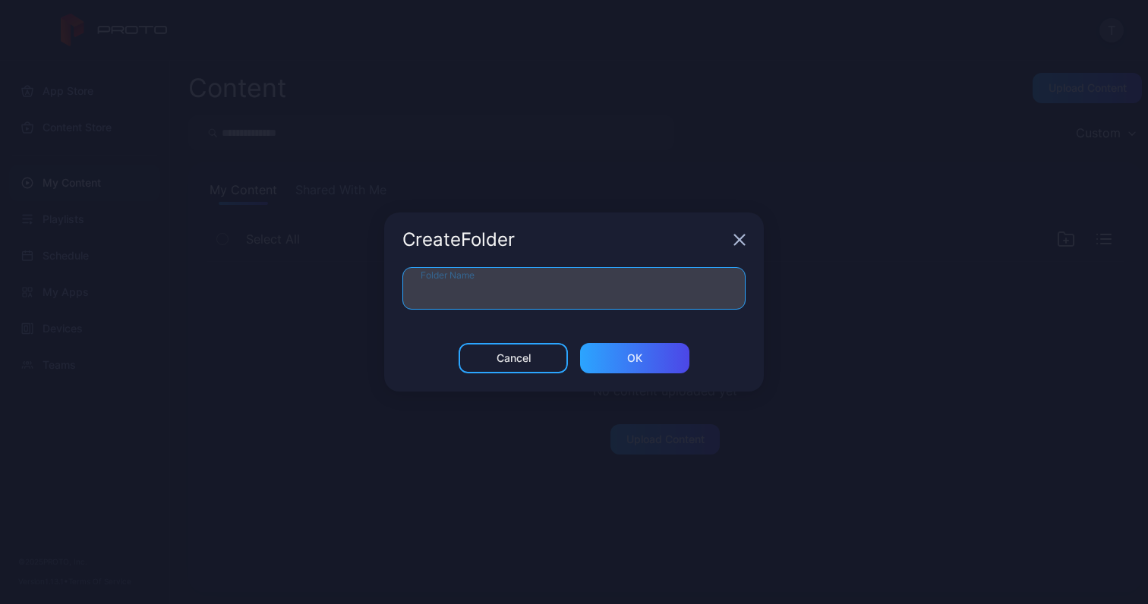
click at [631, 294] on input "Folder Name" at bounding box center [573, 288] width 343 height 43
type input "*****"
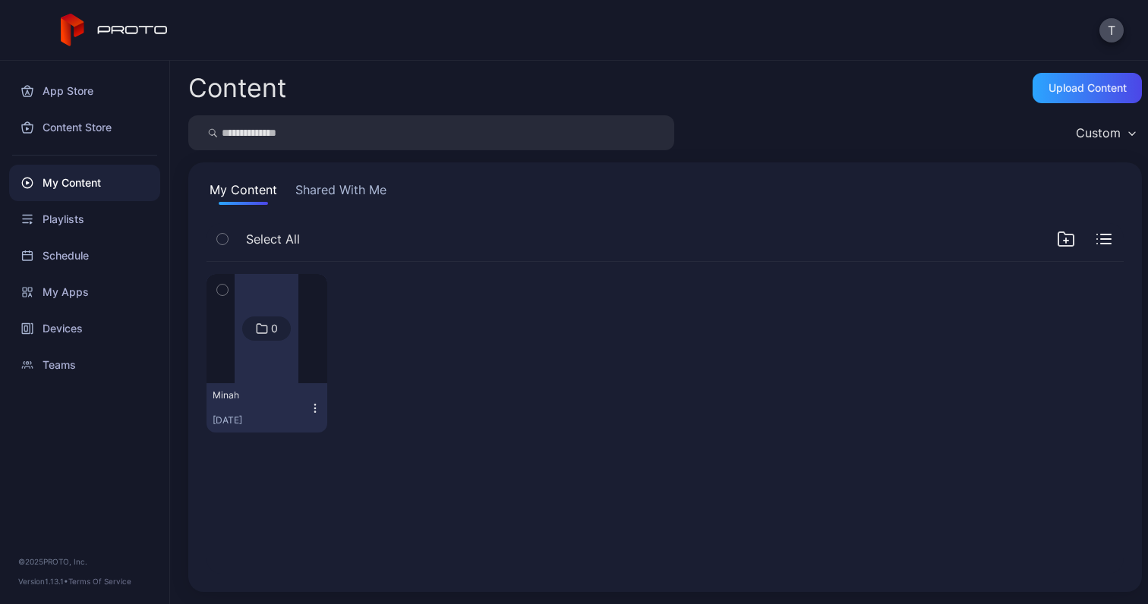
click at [241, 311] on div at bounding box center [267, 328] width 64 height 109
click at [1096, 95] on div "Upload Content" at bounding box center [1087, 88] width 109 height 30
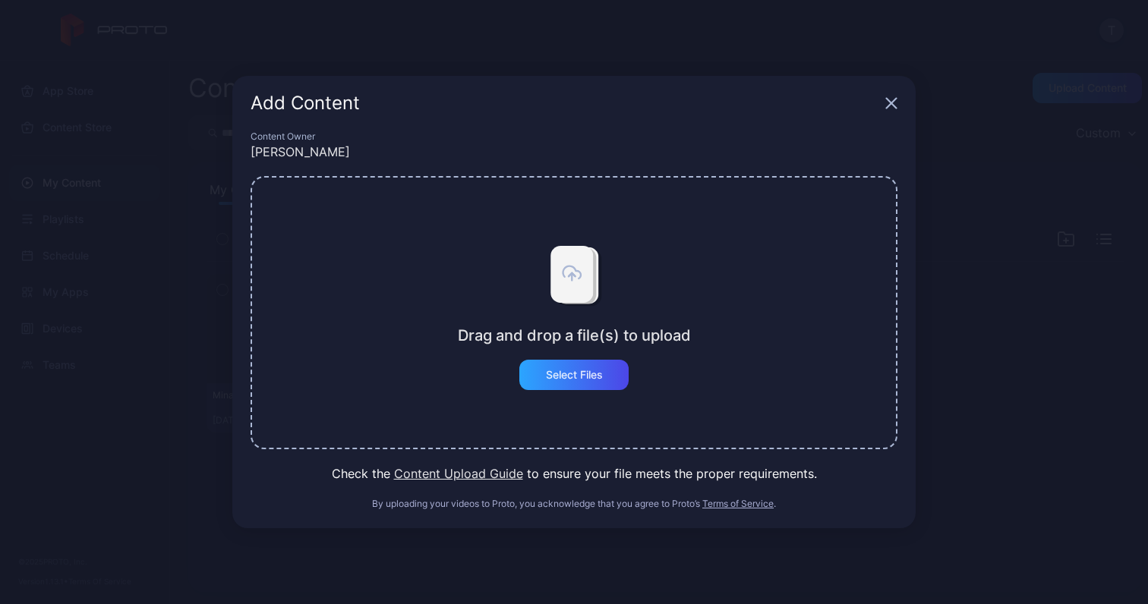
click at [889, 107] on icon "button" at bounding box center [891, 103] width 12 height 12
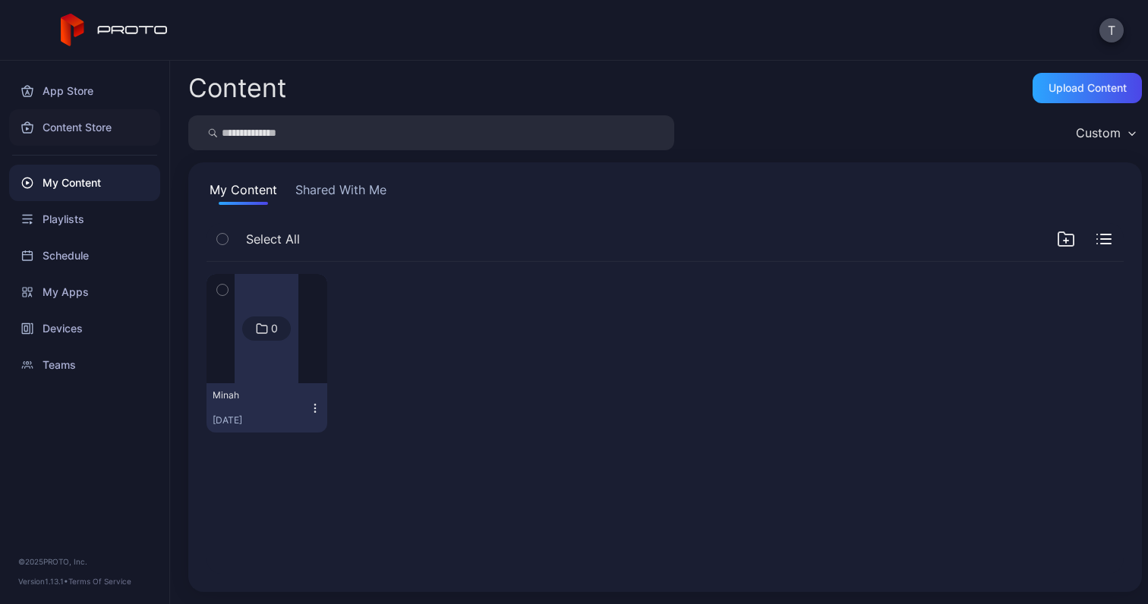
click at [93, 122] on div "Content Store" at bounding box center [84, 127] width 151 height 36
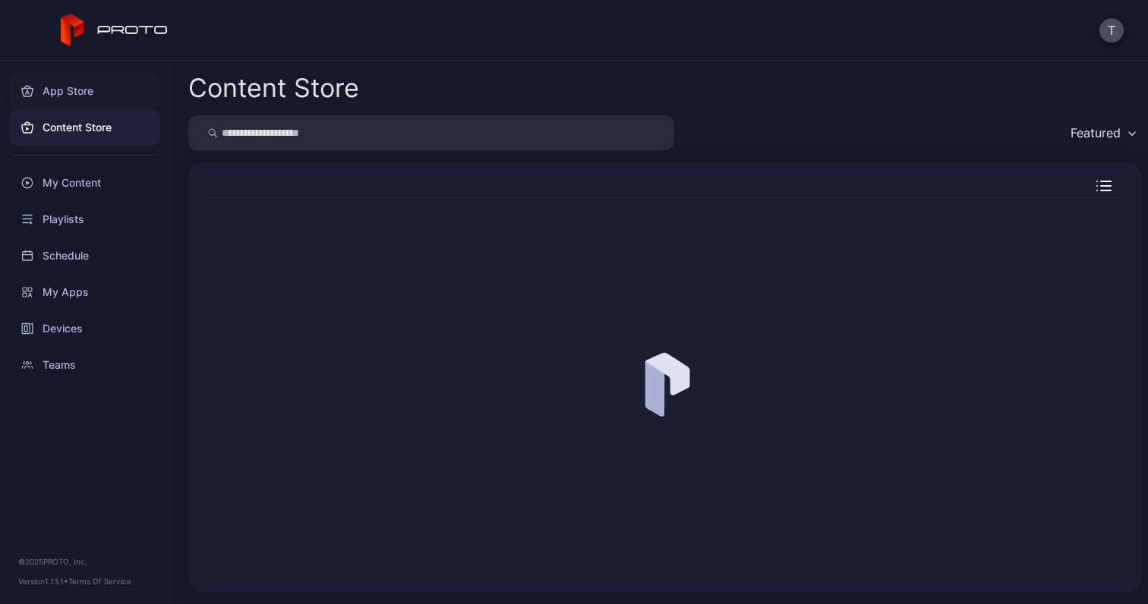
click at [62, 75] on div "App Store" at bounding box center [84, 91] width 151 height 36
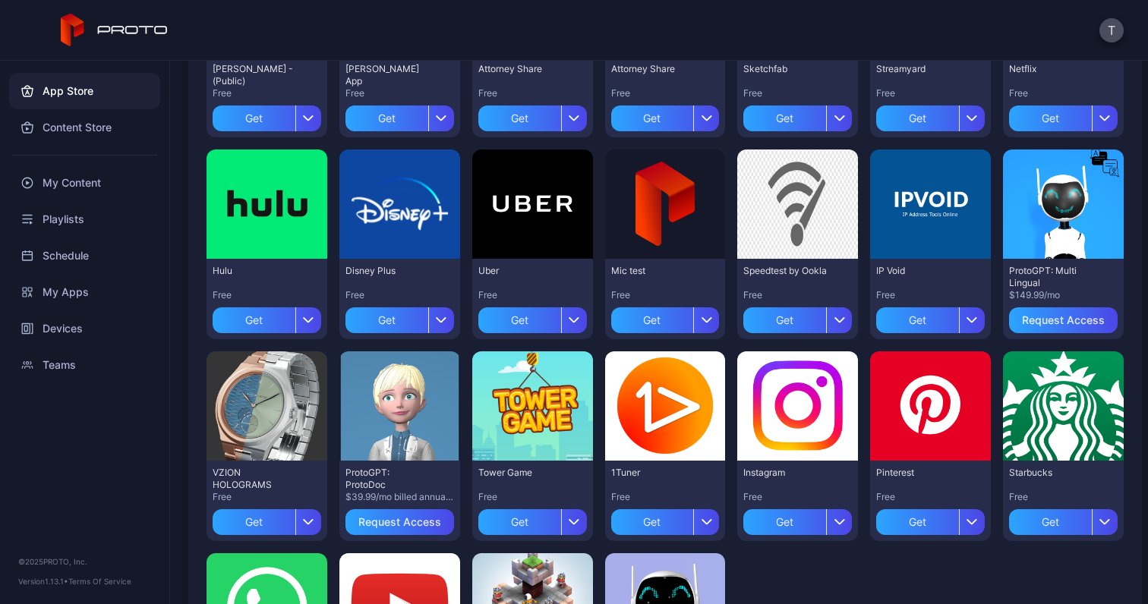
scroll to position [273, 0]
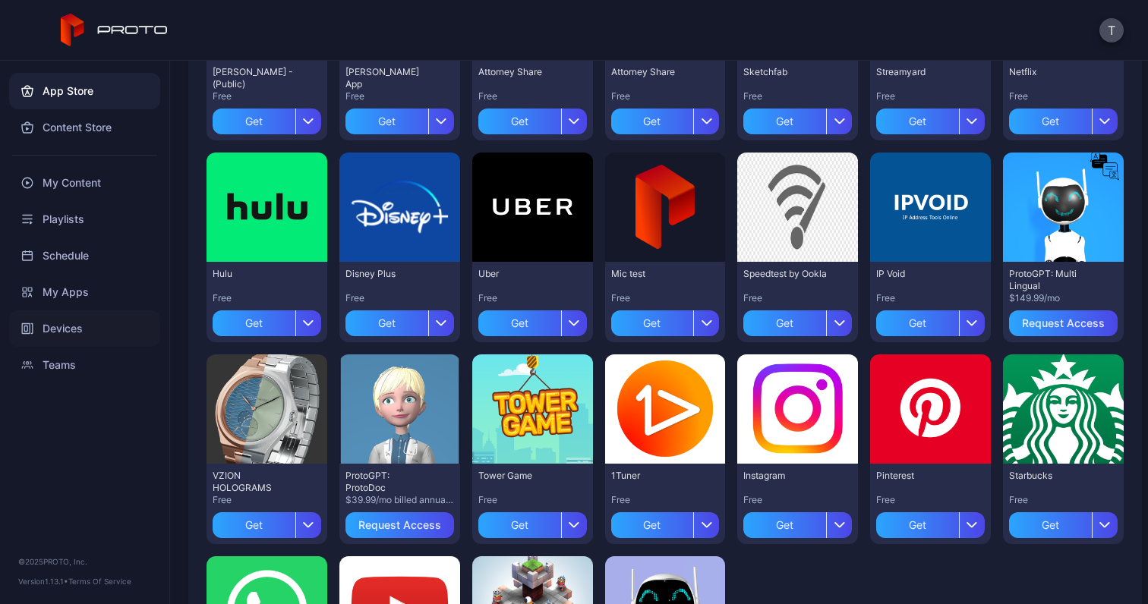
click at [71, 331] on div "Devices" at bounding box center [84, 329] width 151 height 36
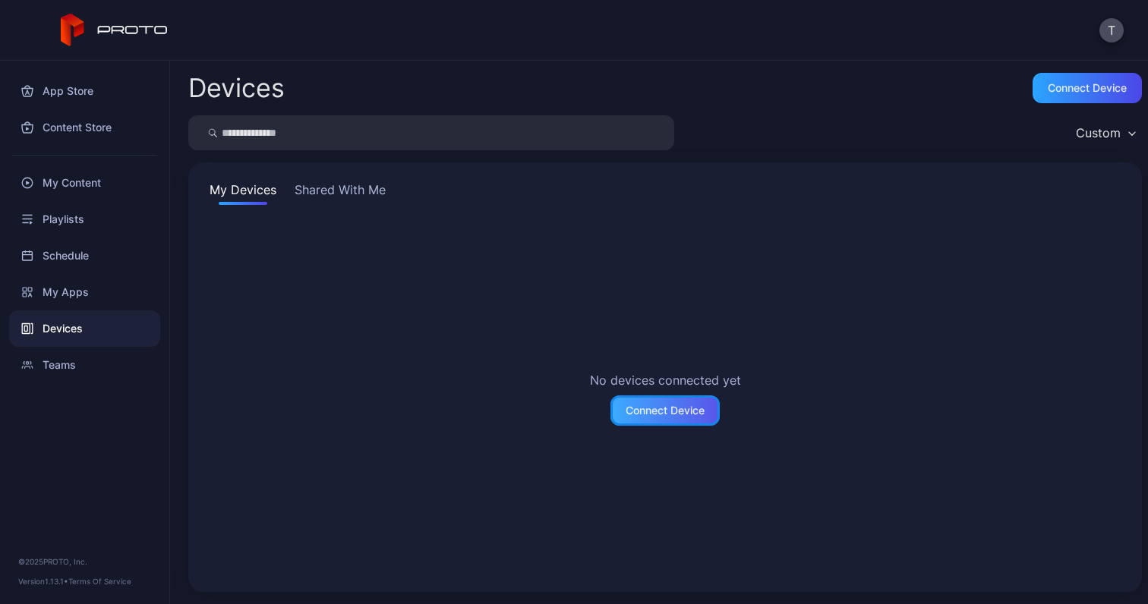
click at [640, 407] on div "Connect Device" at bounding box center [665, 411] width 79 height 12
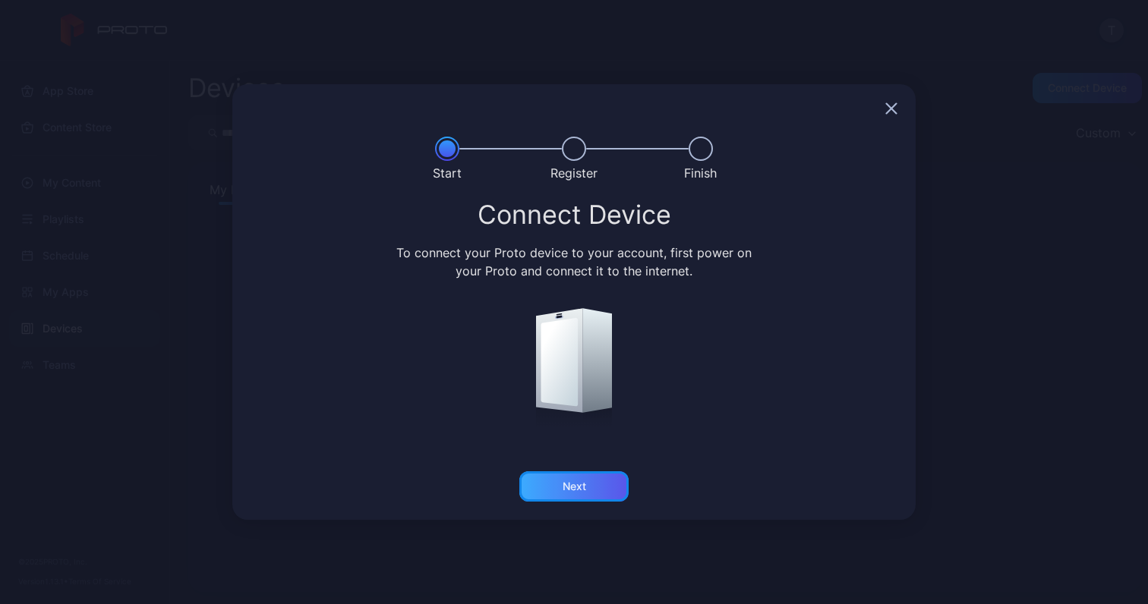
click at [595, 485] on div "Next" at bounding box center [573, 487] width 109 height 30
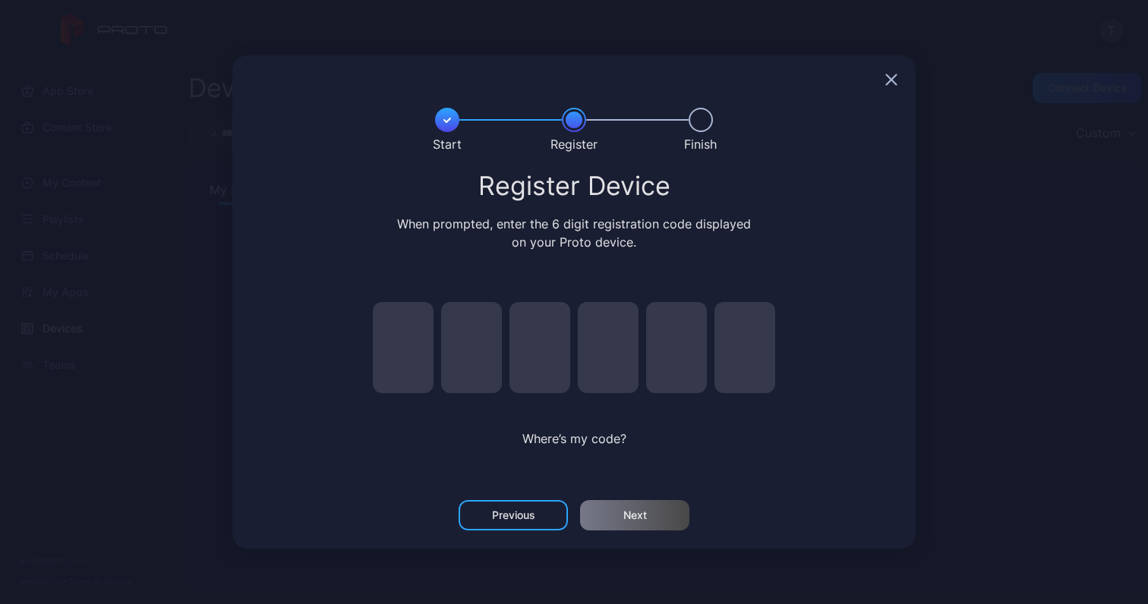
click at [898, 75] on div at bounding box center [573, 79] width 683 height 49
click at [891, 77] on icon "button" at bounding box center [891, 80] width 12 height 12
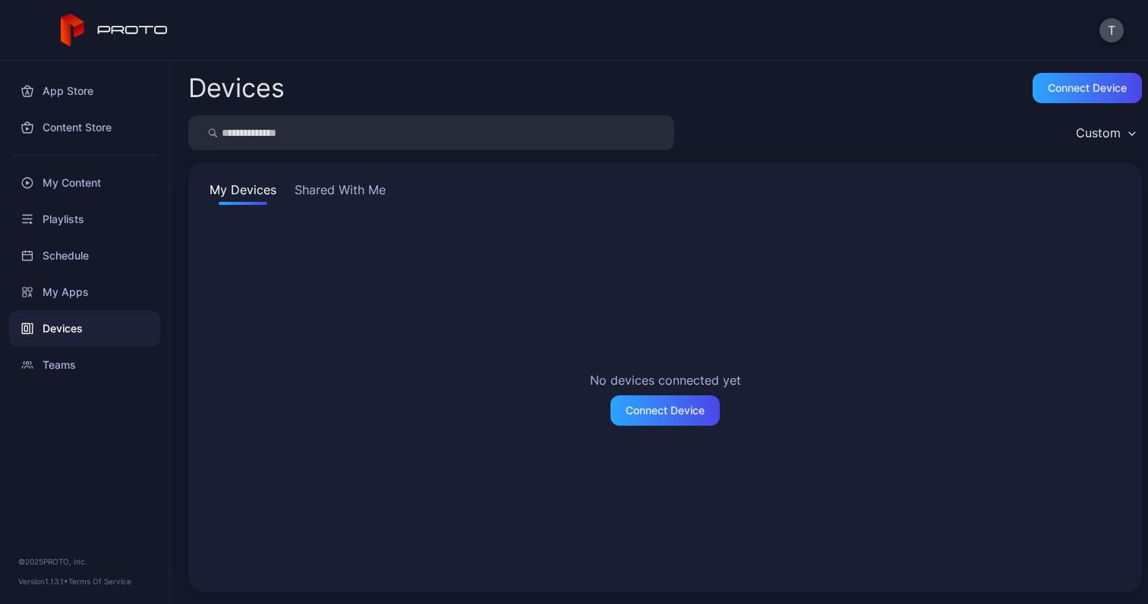
click at [130, 29] on icon at bounding box center [115, 30] width 108 height 33
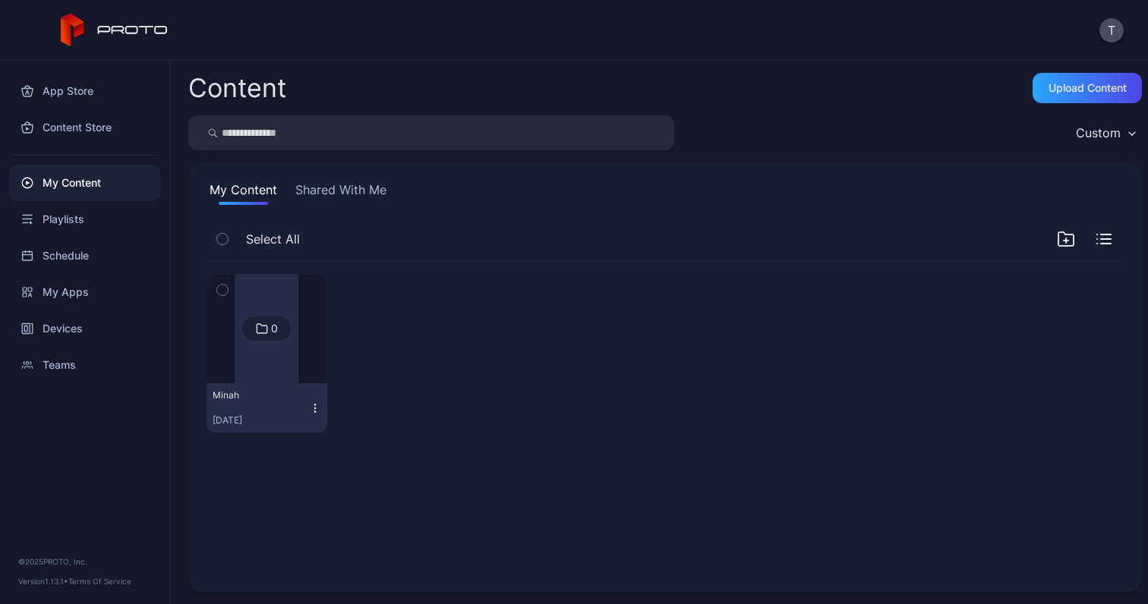
click at [1096, 236] on icon "button" at bounding box center [1103, 239] width 15 height 11
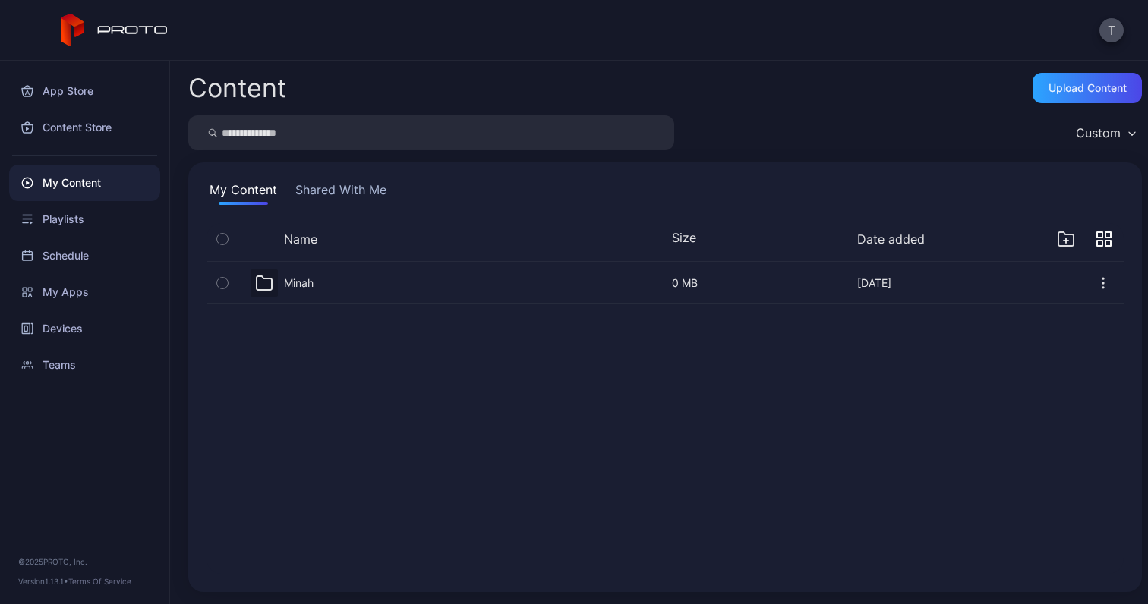
click at [1096, 236] on icon "button" at bounding box center [1103, 239] width 15 height 15
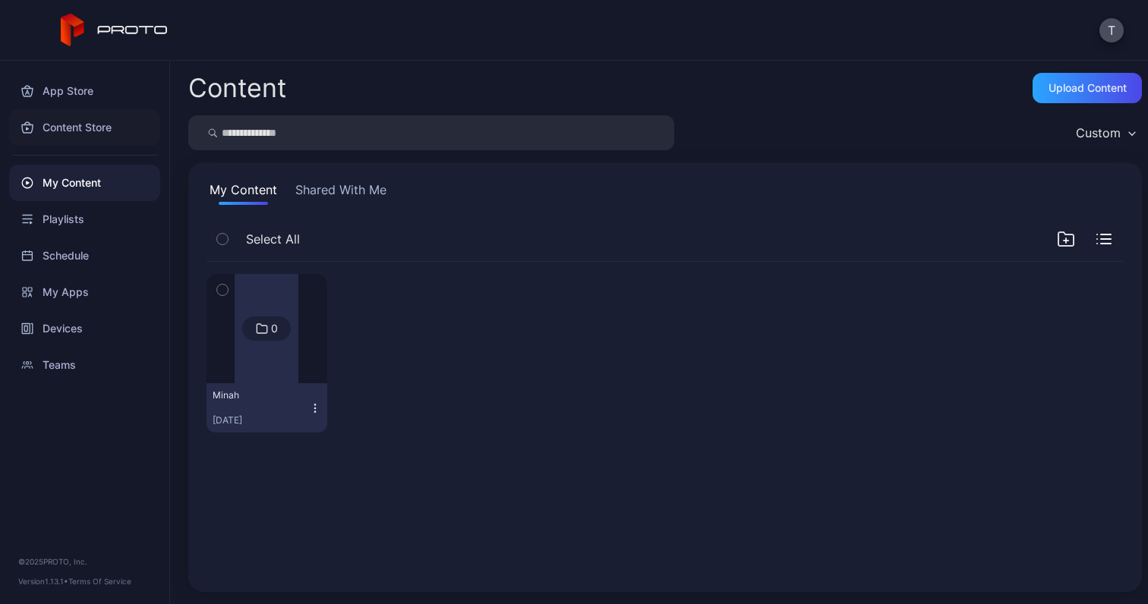
click at [96, 124] on div "Content Store" at bounding box center [84, 127] width 151 height 36
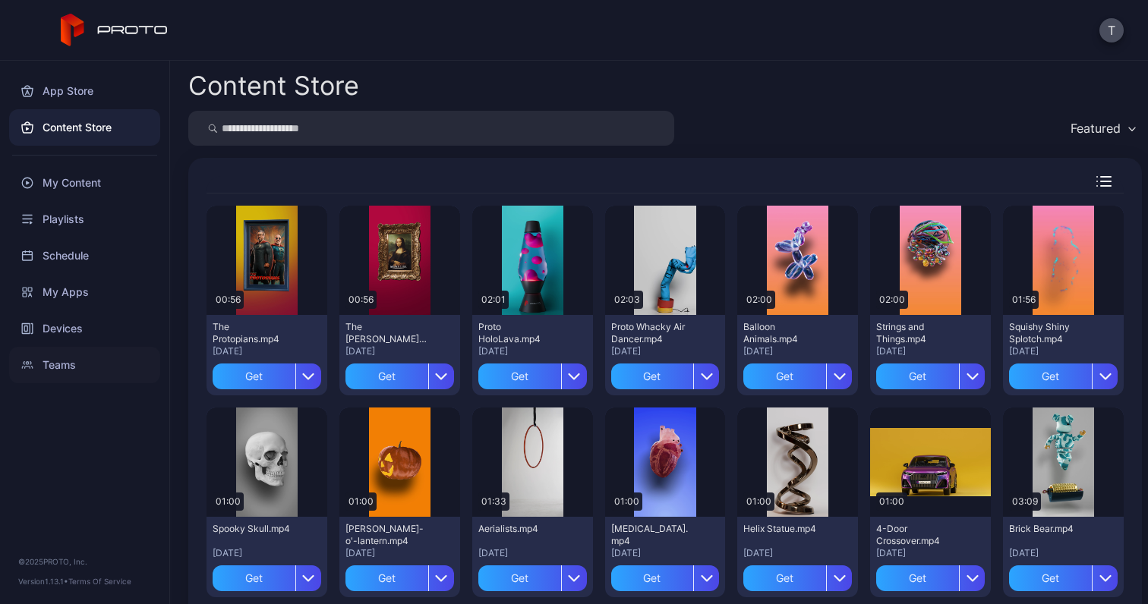
click at [73, 356] on div "Teams" at bounding box center [84, 365] width 151 height 36
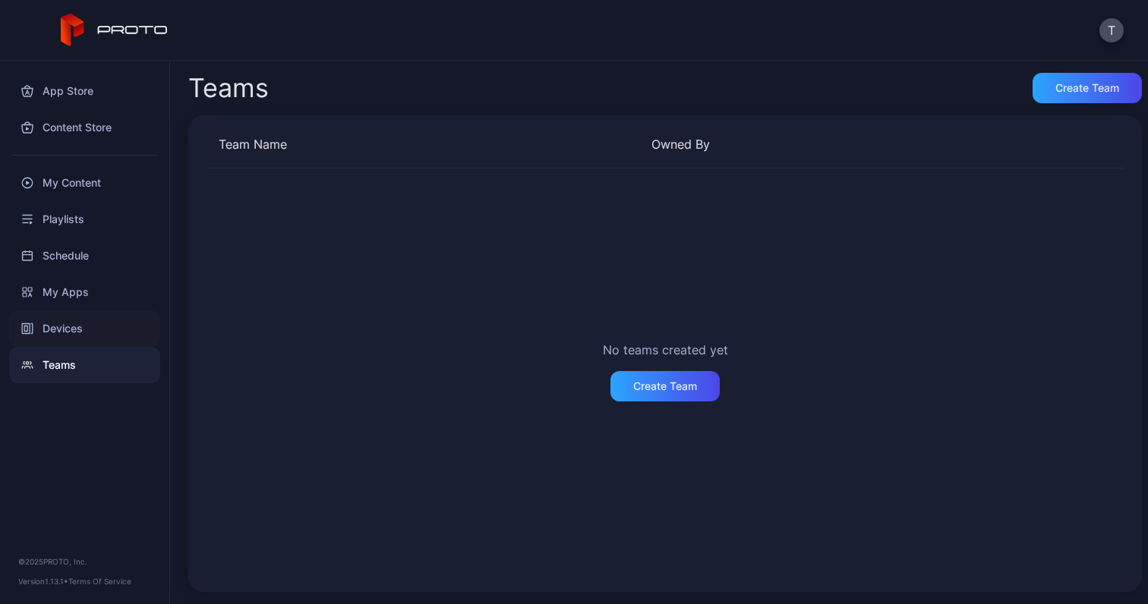
click at [75, 339] on div "Devices" at bounding box center [84, 329] width 151 height 36
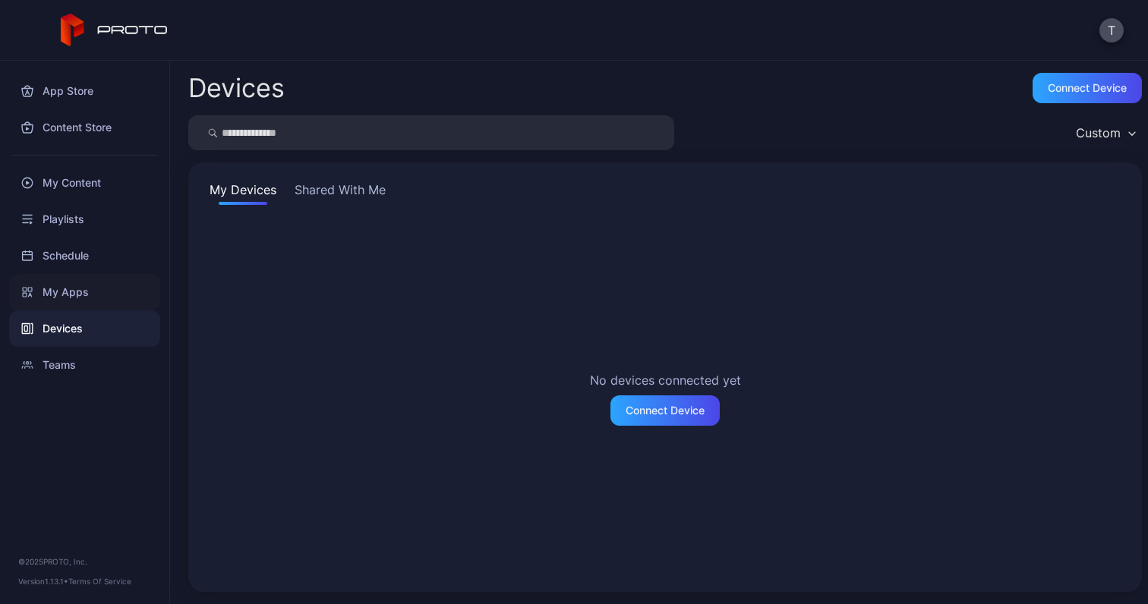
click at [77, 304] on div "My Apps" at bounding box center [84, 292] width 151 height 36
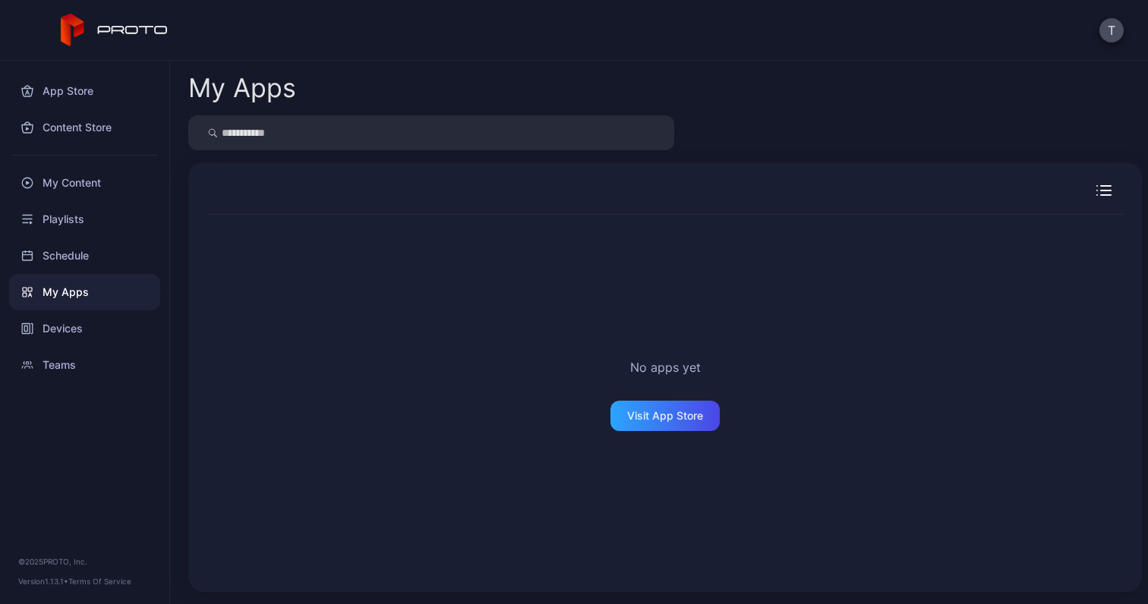
click at [77, 275] on div "My Apps" at bounding box center [84, 292] width 151 height 36
click at [134, 34] on icon at bounding box center [115, 30] width 108 height 33
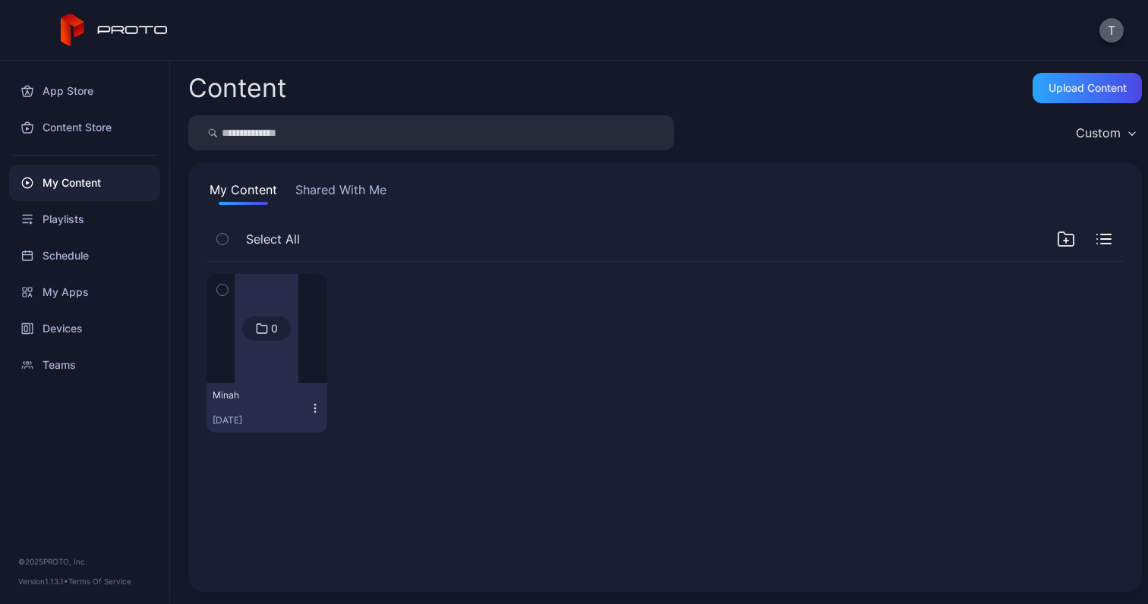
click at [1118, 25] on button "T" at bounding box center [1111, 30] width 24 height 24
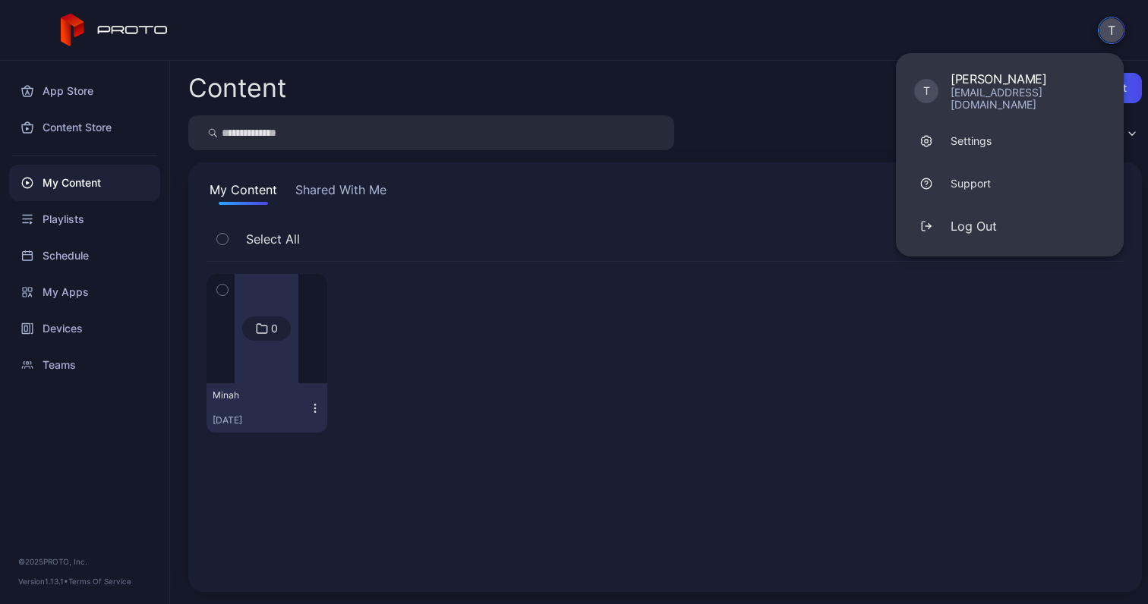
click at [1118, 25] on button "T" at bounding box center [1111, 30] width 27 height 27
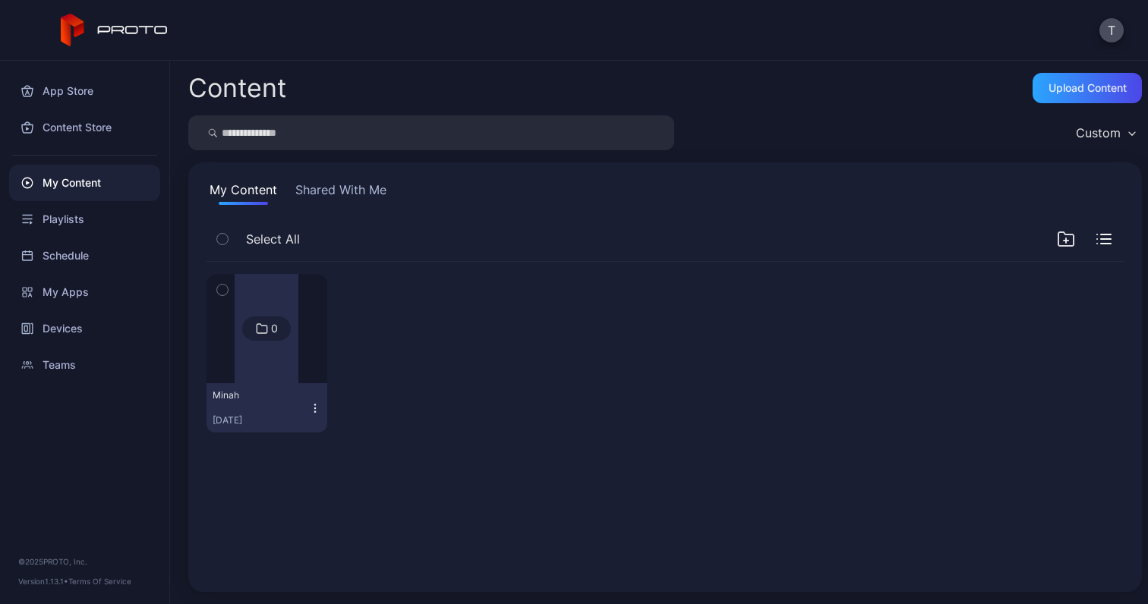
click at [1096, 136] on div "Custom" at bounding box center [1098, 132] width 45 height 15
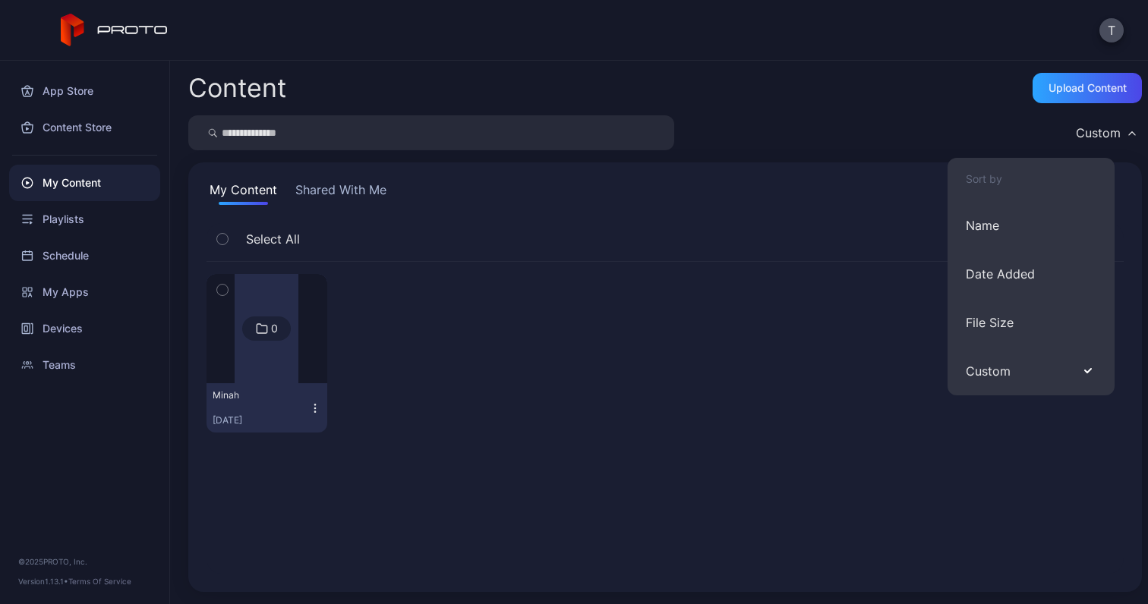
click at [1096, 136] on div "Custom" at bounding box center [1098, 132] width 45 height 15
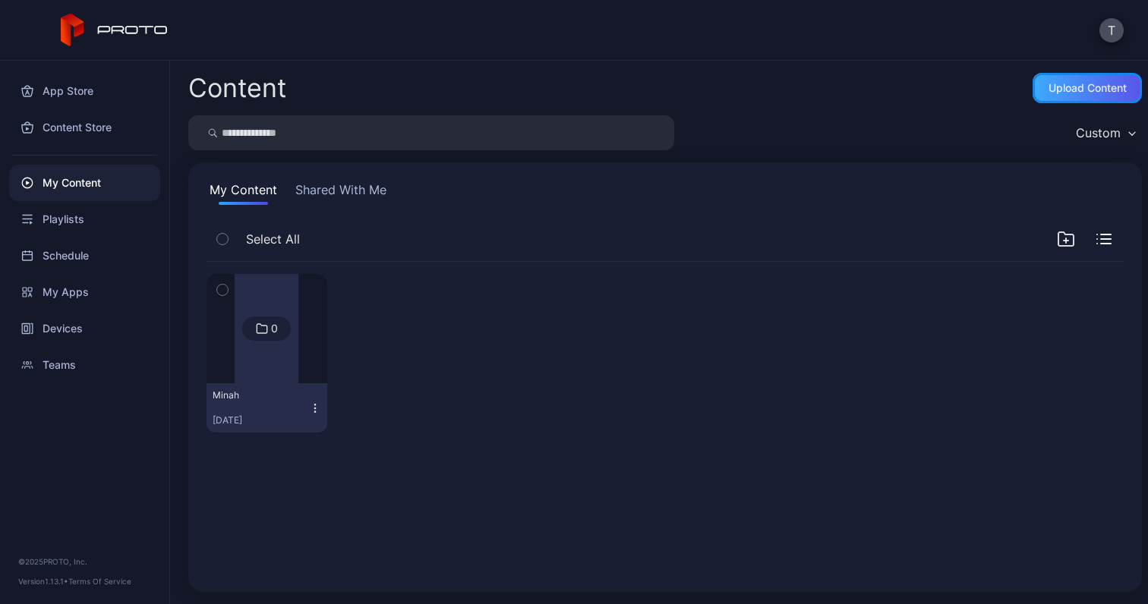
click at [1061, 99] on div "Upload Content" at bounding box center [1087, 88] width 109 height 30
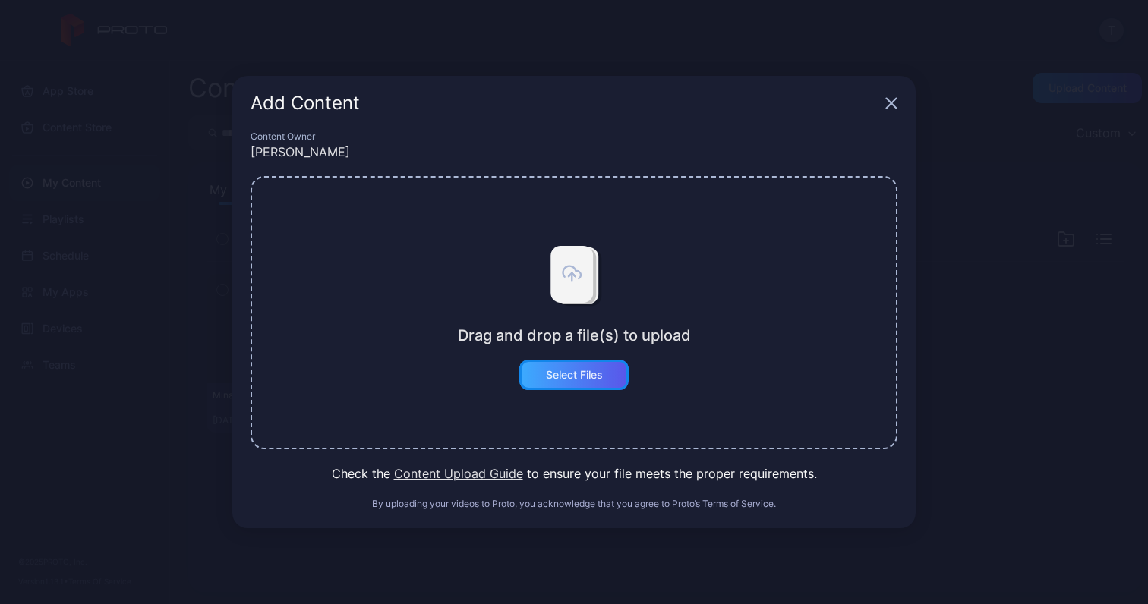
click at [596, 360] on div "Select Files" at bounding box center [573, 375] width 109 height 30
click at [891, 107] on icon "button" at bounding box center [891, 103] width 12 height 12
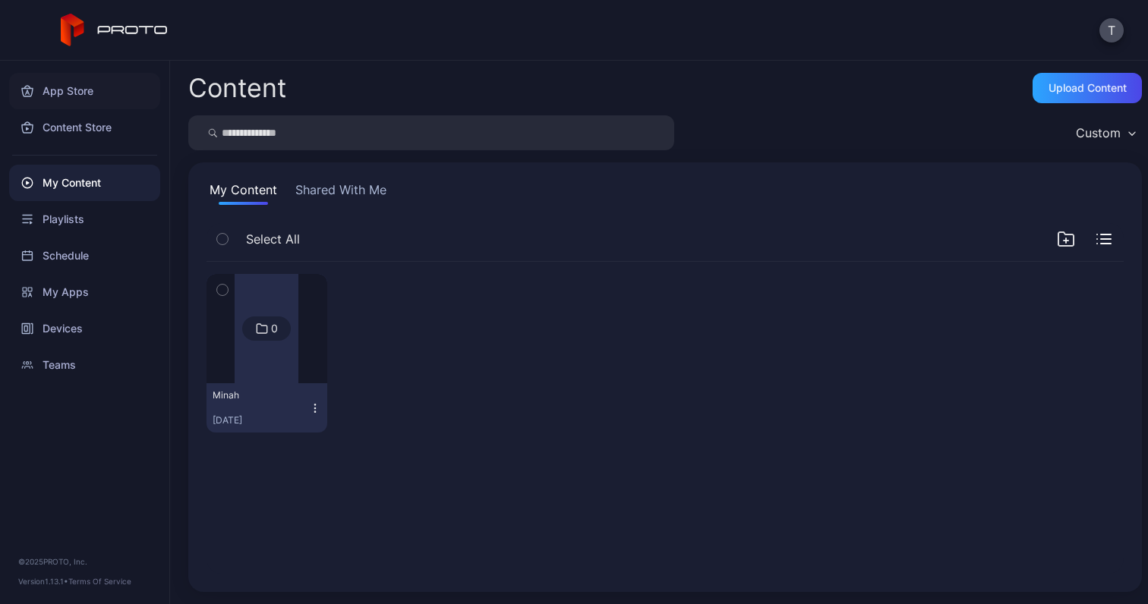
click at [115, 93] on div "App Store" at bounding box center [84, 91] width 151 height 36
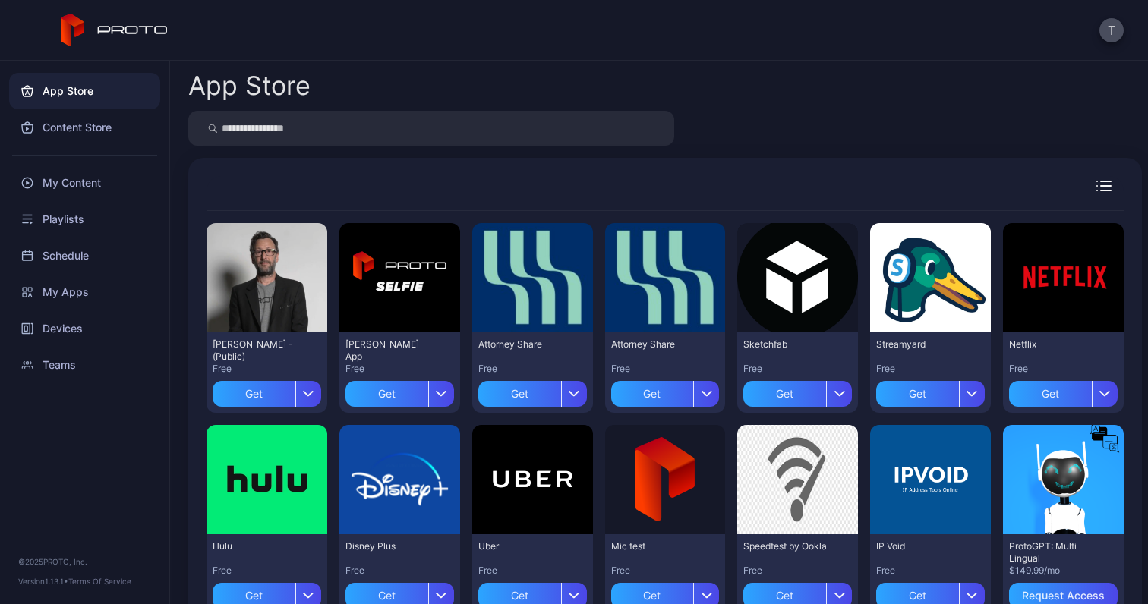
click at [1061, 93] on div "App Store" at bounding box center [665, 86] width 954 height 26
click at [852, 125] on div at bounding box center [665, 128] width 954 height 35
click at [625, 150] on div "App Store Preview [PERSON_NAME] N Persona - (Public) Free Get Preview [PERSON_N…" at bounding box center [659, 333] width 978 height 544
click at [637, 129] on input "search" at bounding box center [431, 128] width 486 height 35
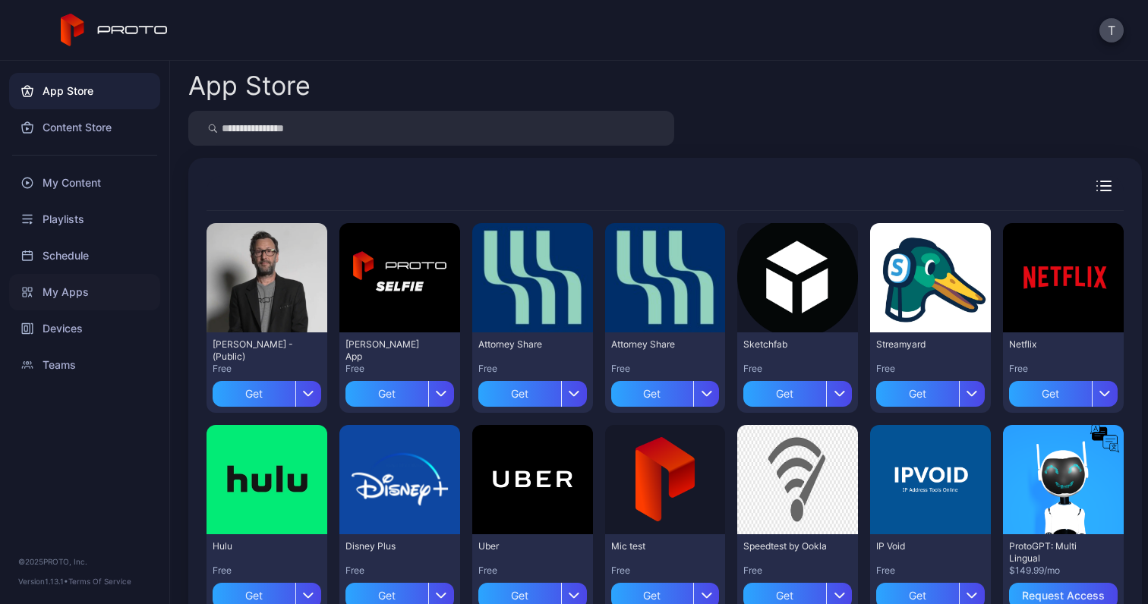
click at [112, 286] on div "My Apps" at bounding box center [84, 292] width 151 height 36
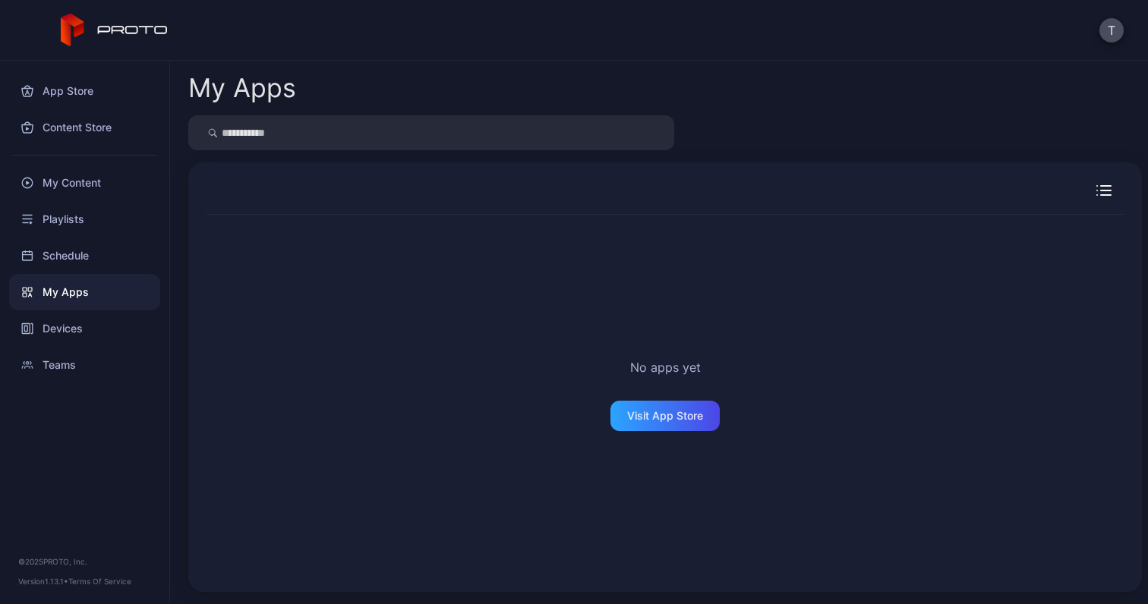
click at [359, 125] on input "search" at bounding box center [431, 132] width 486 height 35
click at [1083, 196] on div at bounding box center [665, 198] width 917 height 34
click at [1101, 191] on icon "button" at bounding box center [1106, 191] width 10 height 0
click at [1096, 190] on icon "button" at bounding box center [1103, 191] width 15 height 15
click at [387, 140] on input "search" at bounding box center [431, 132] width 486 height 35
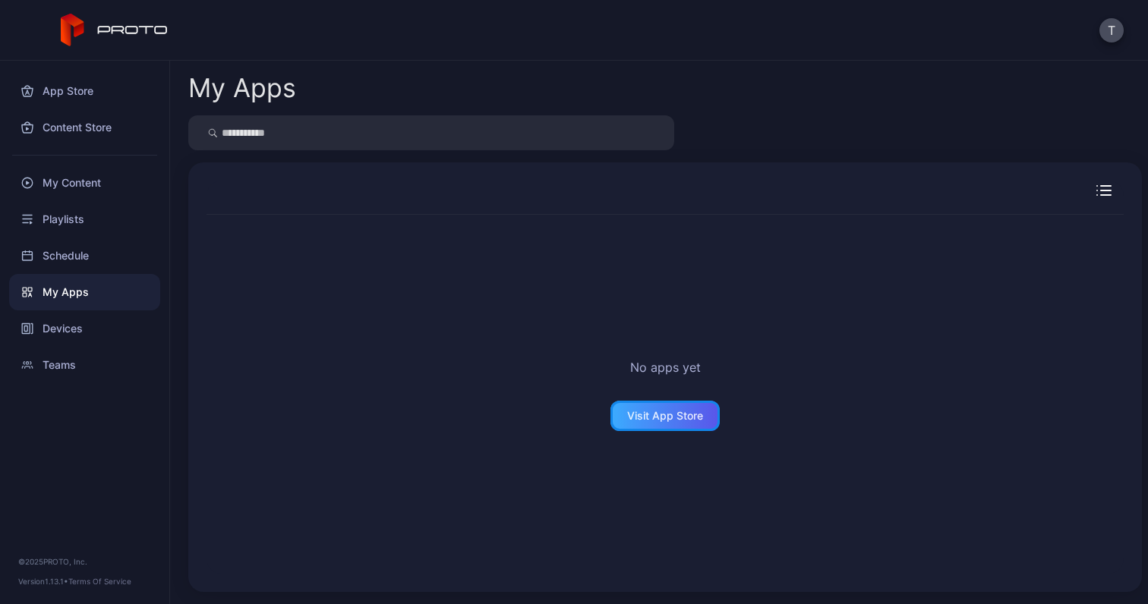
click at [702, 424] on div "Visit App Store" at bounding box center [664, 416] width 109 height 30
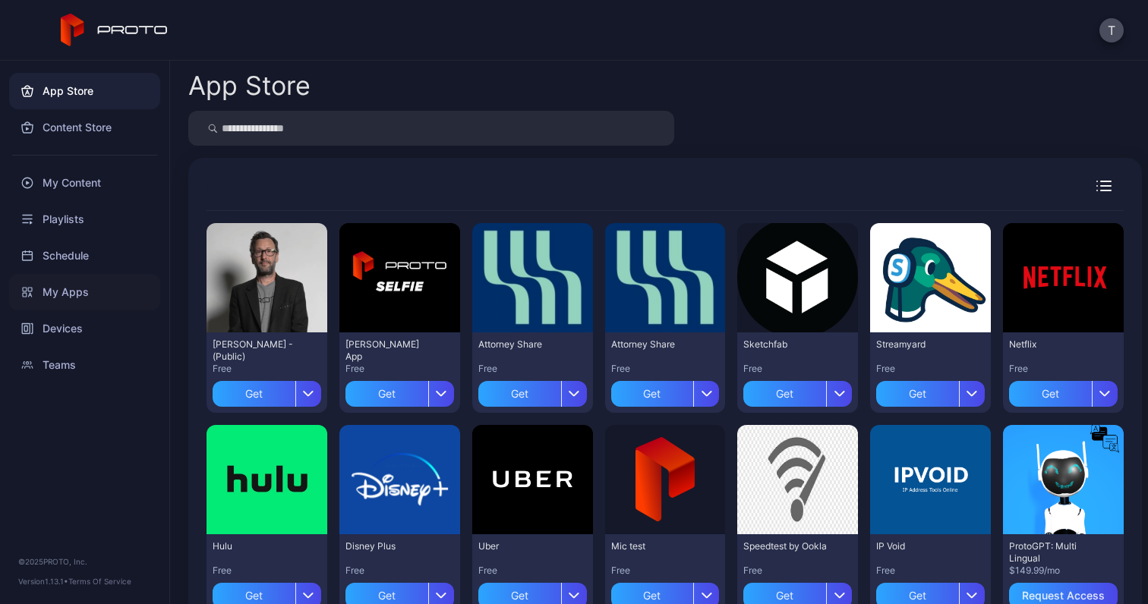
click at [112, 292] on div "My Apps" at bounding box center [84, 292] width 151 height 36
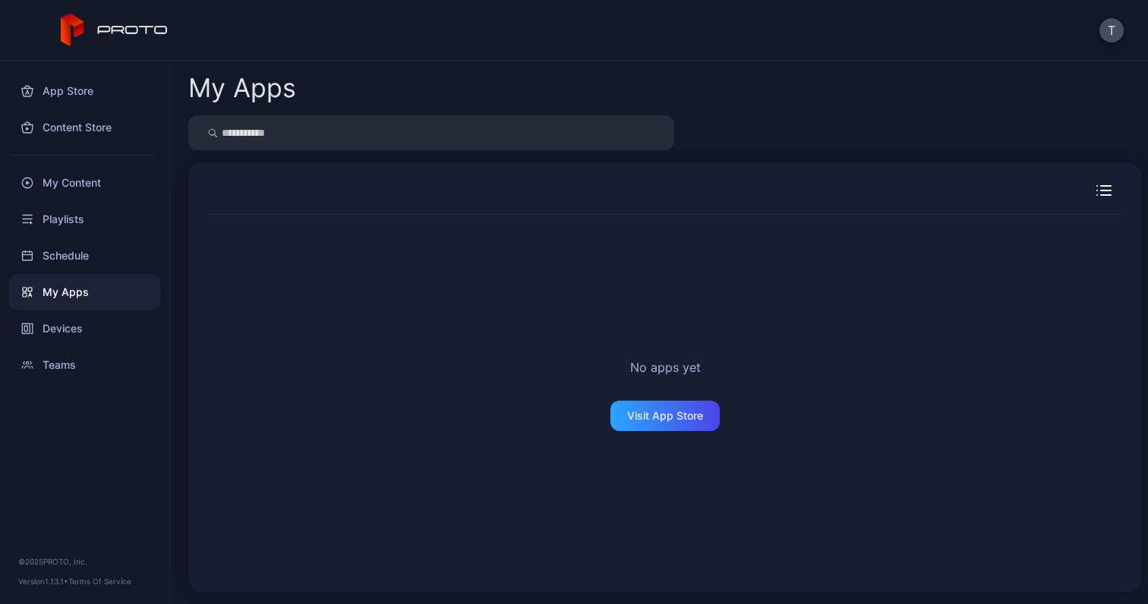
click at [1090, 175] on div "No apps yet Visit App Store" at bounding box center [665, 377] width 954 height 430
click at [1101, 191] on icon "button" at bounding box center [1106, 191] width 10 height 0
click at [1096, 191] on icon "button" at bounding box center [1103, 191] width 15 height 15
click at [1101, 191] on icon "button" at bounding box center [1106, 191] width 10 height 0
click at [1109, 34] on button "T" at bounding box center [1111, 30] width 24 height 24
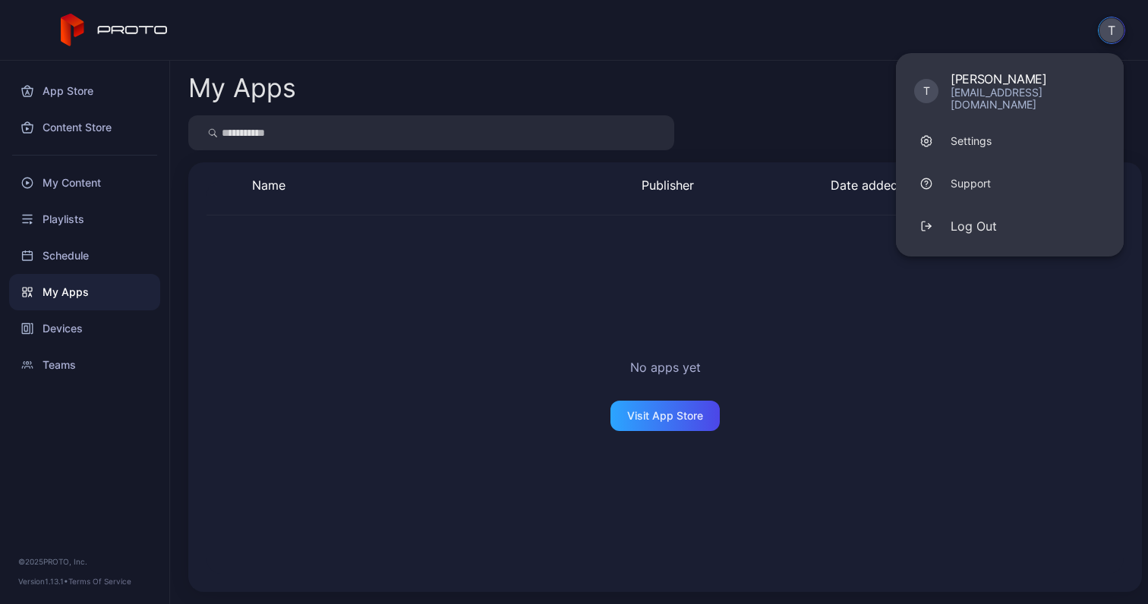
click at [1109, 34] on button "T" at bounding box center [1111, 30] width 27 height 27
